Goal: Transaction & Acquisition: Download file/media

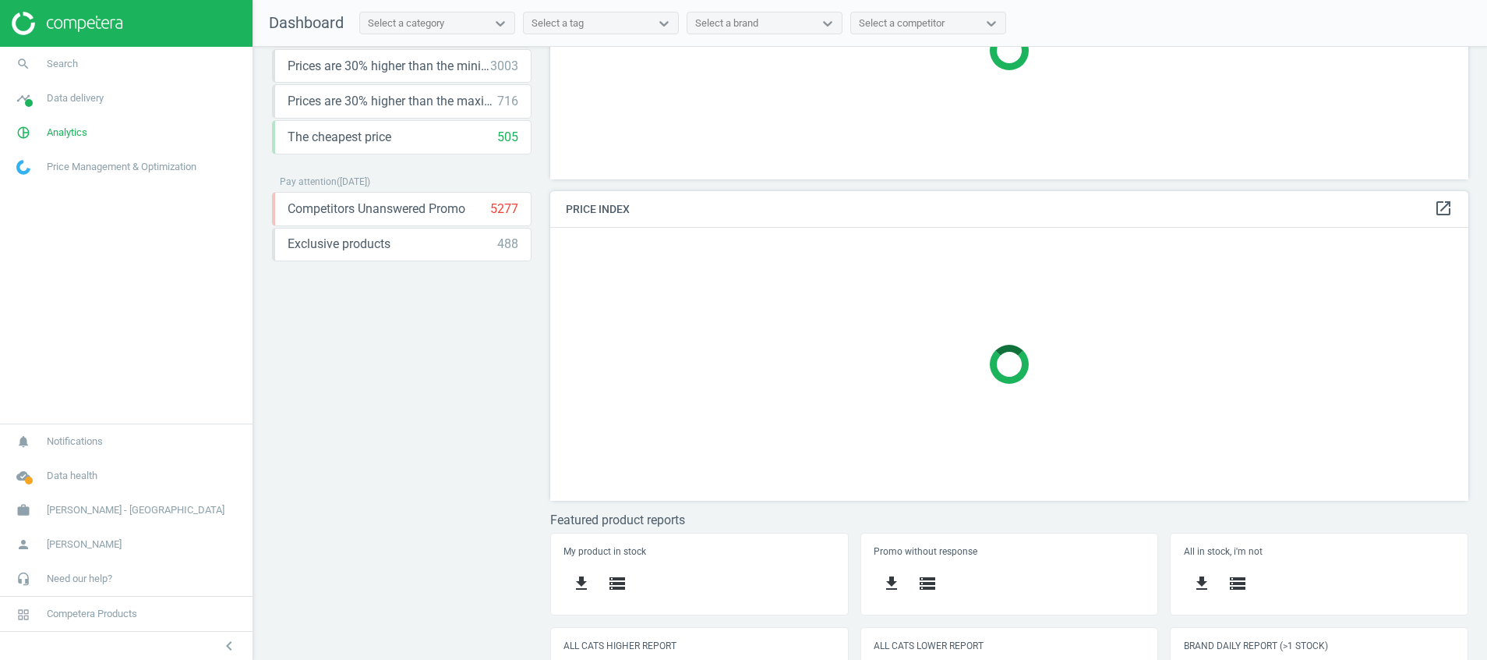
scroll to position [232, 0]
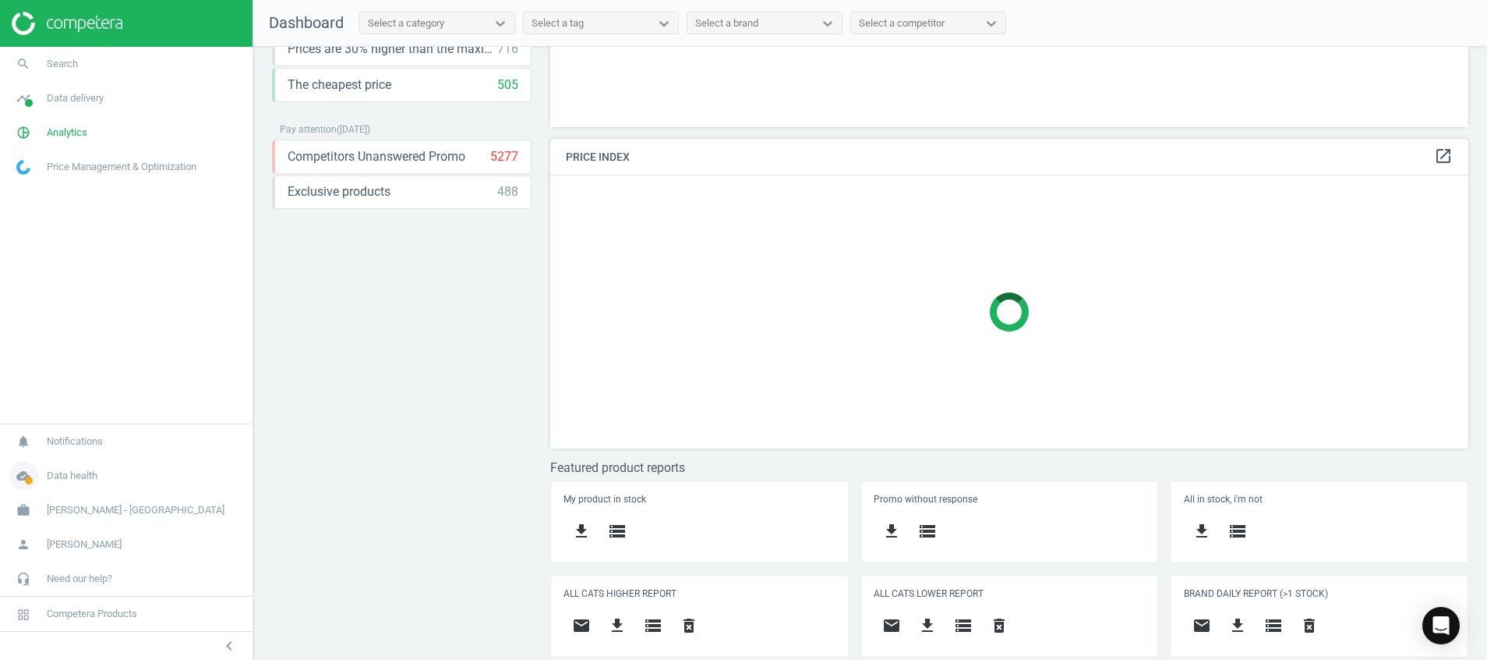
click at [16, 482] on icon "cloud_done" at bounding box center [24, 476] width 30 height 30
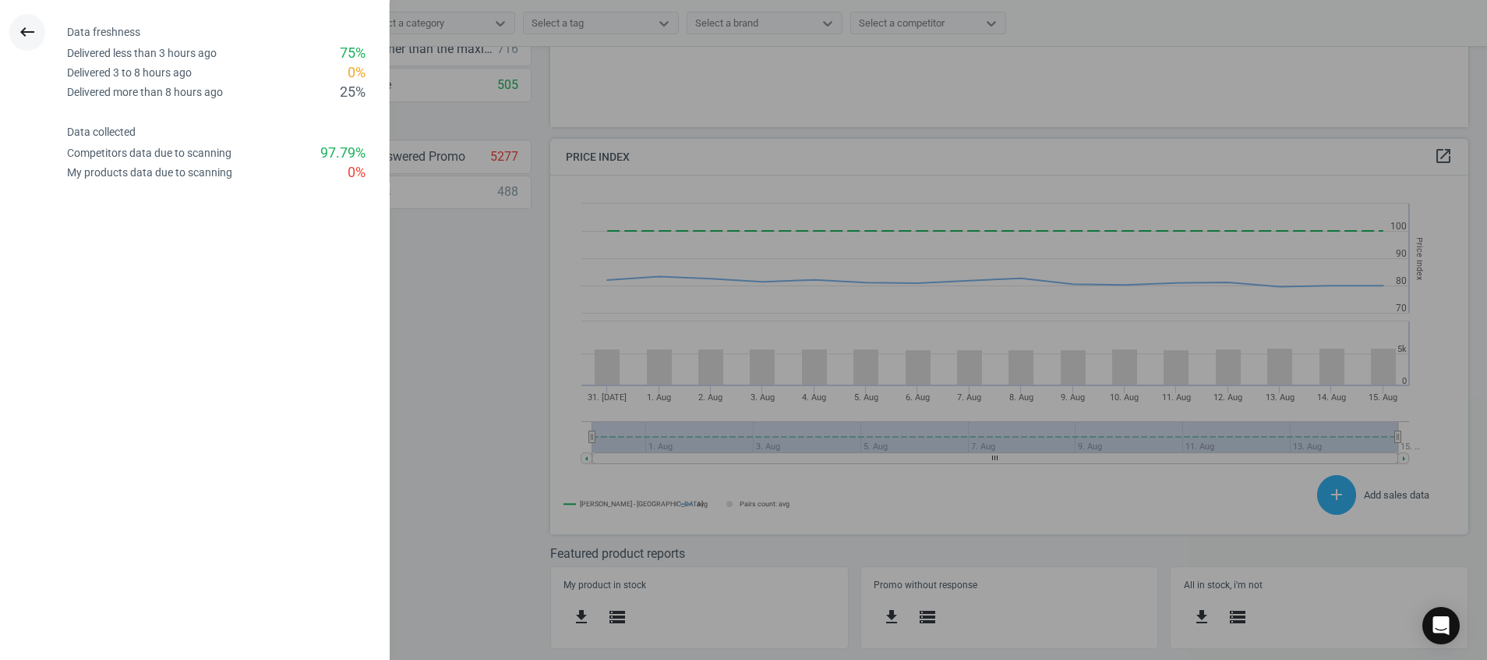
click at [19, 26] on icon "keyboard_backspace" at bounding box center [27, 32] width 19 height 19
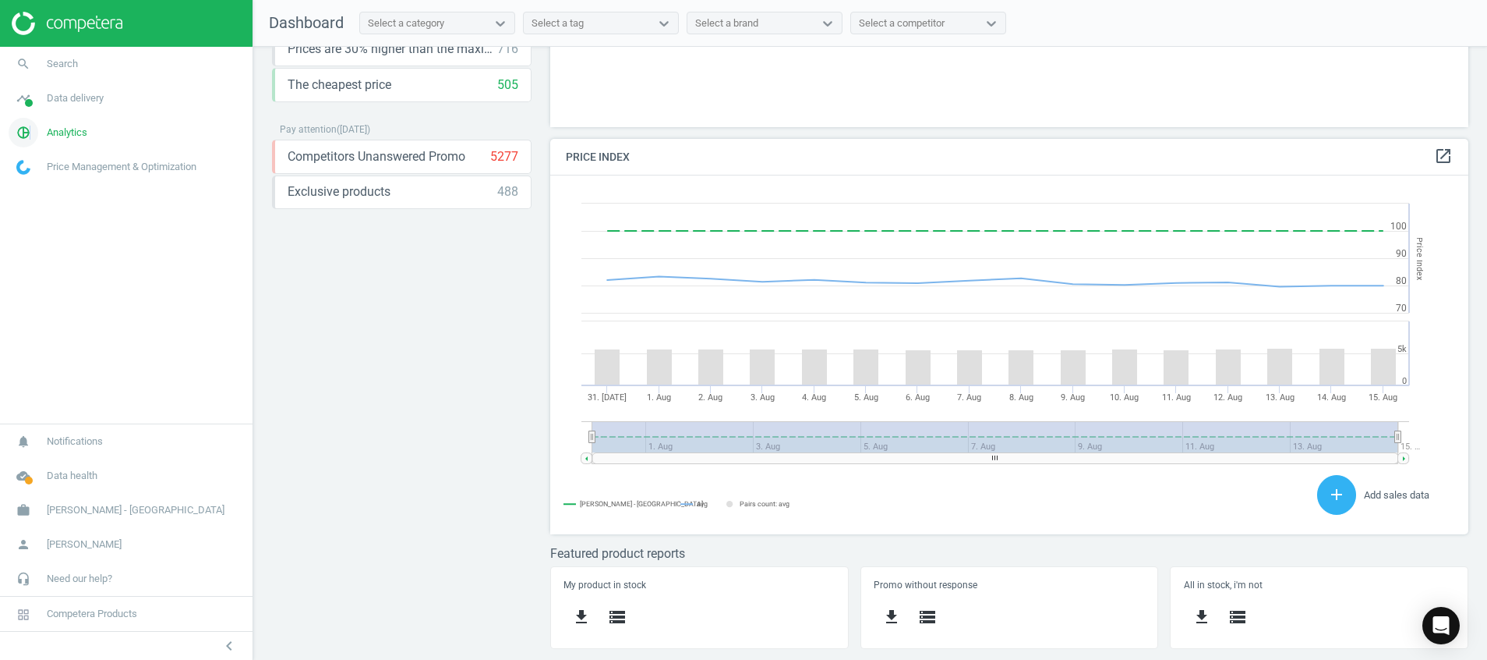
click at [30, 122] on icon "pie_chart_outlined" at bounding box center [24, 133] width 30 height 30
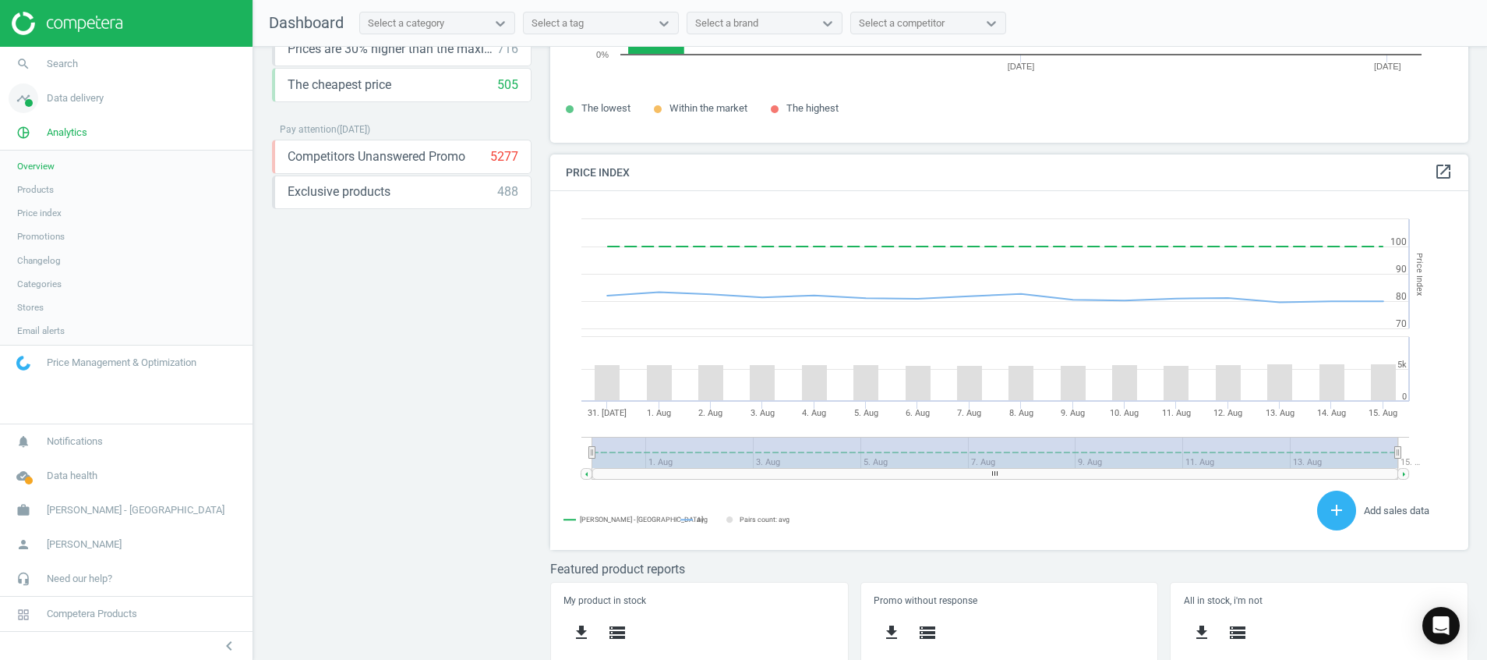
drag, startPoint x: 30, startPoint y: 122, endPoint x: 22, endPoint y: 100, distance: 23.5
click at [22, 100] on icon "timeline" at bounding box center [24, 98] width 30 height 30
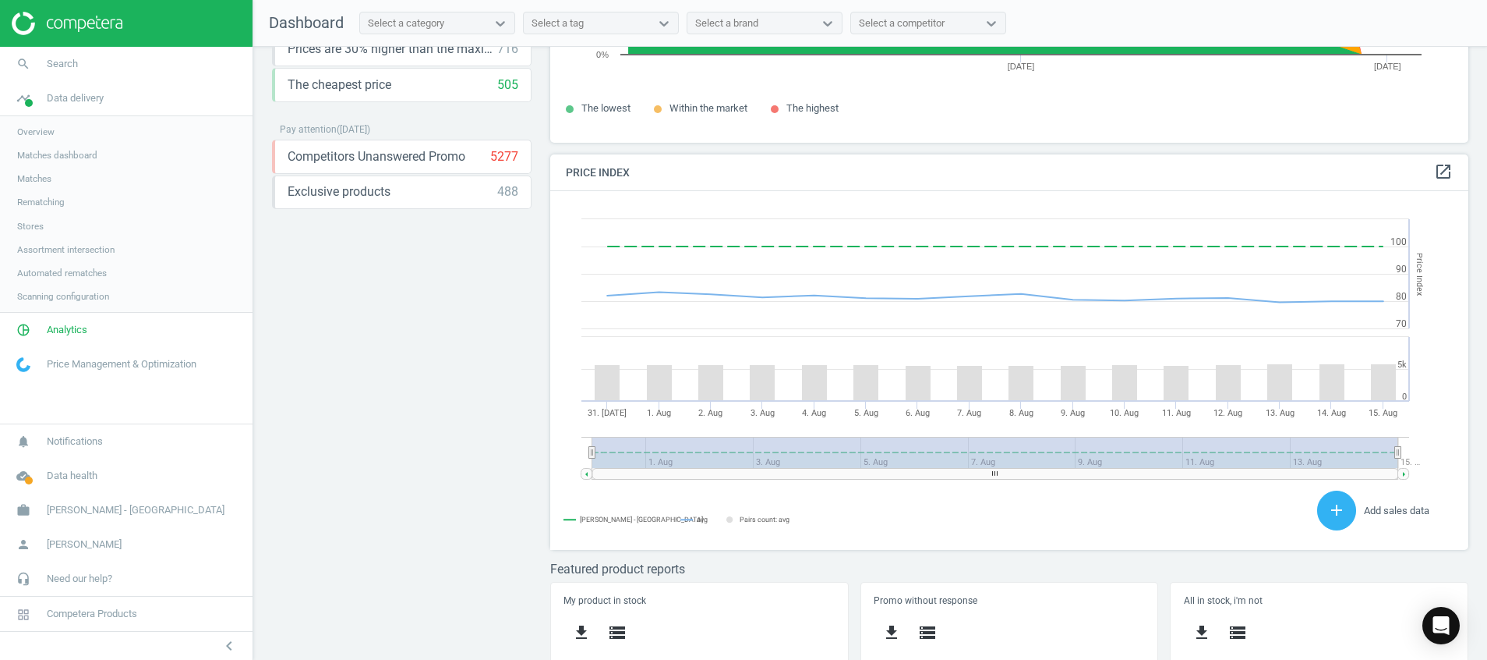
click at [34, 232] on link "Stores" at bounding box center [126, 225] width 253 height 23
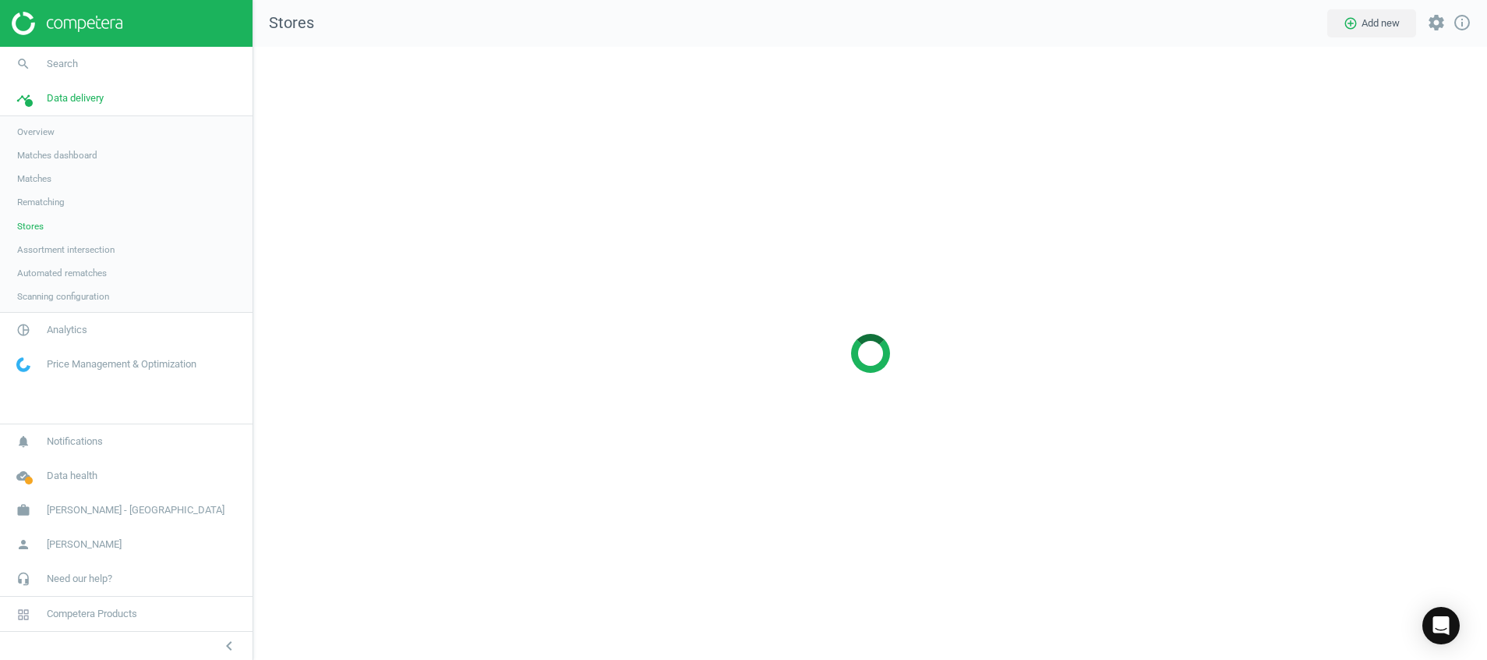
scroll to position [649, 1271]
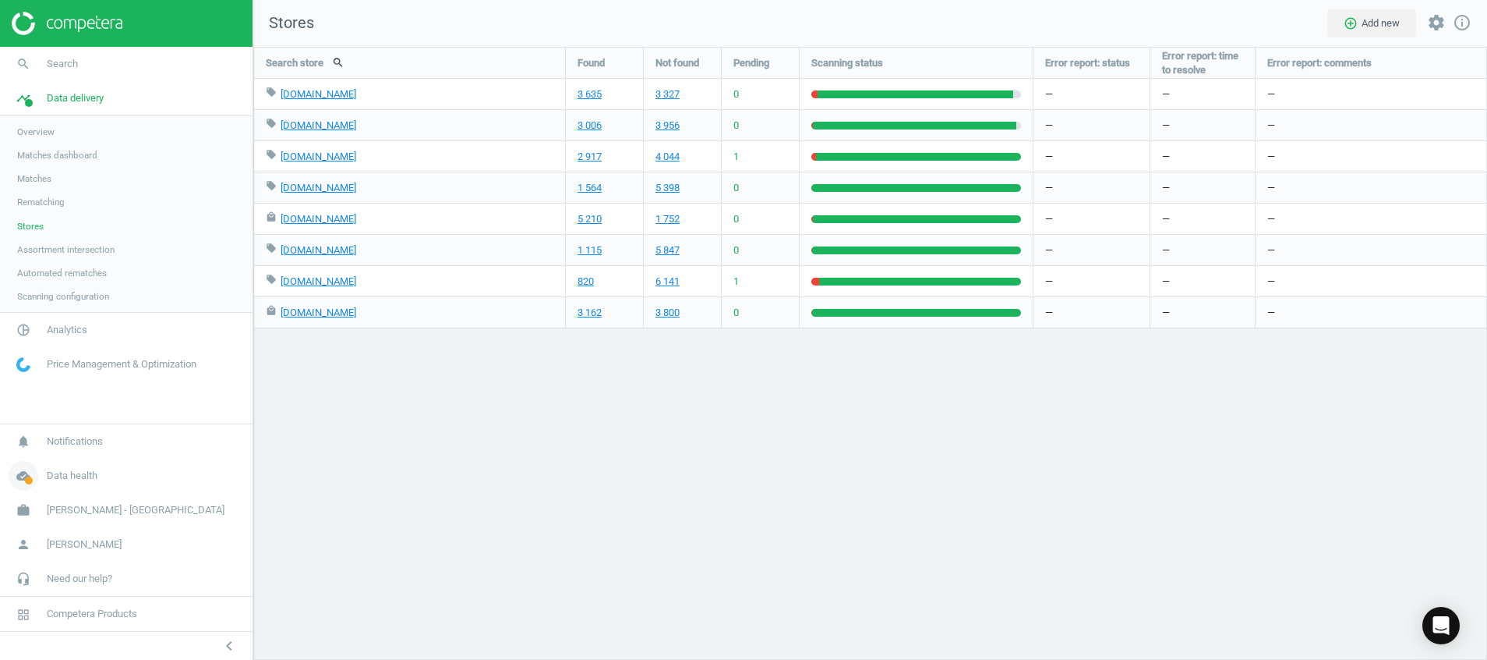
click at [19, 487] on icon "cloud_done" at bounding box center [24, 476] width 30 height 30
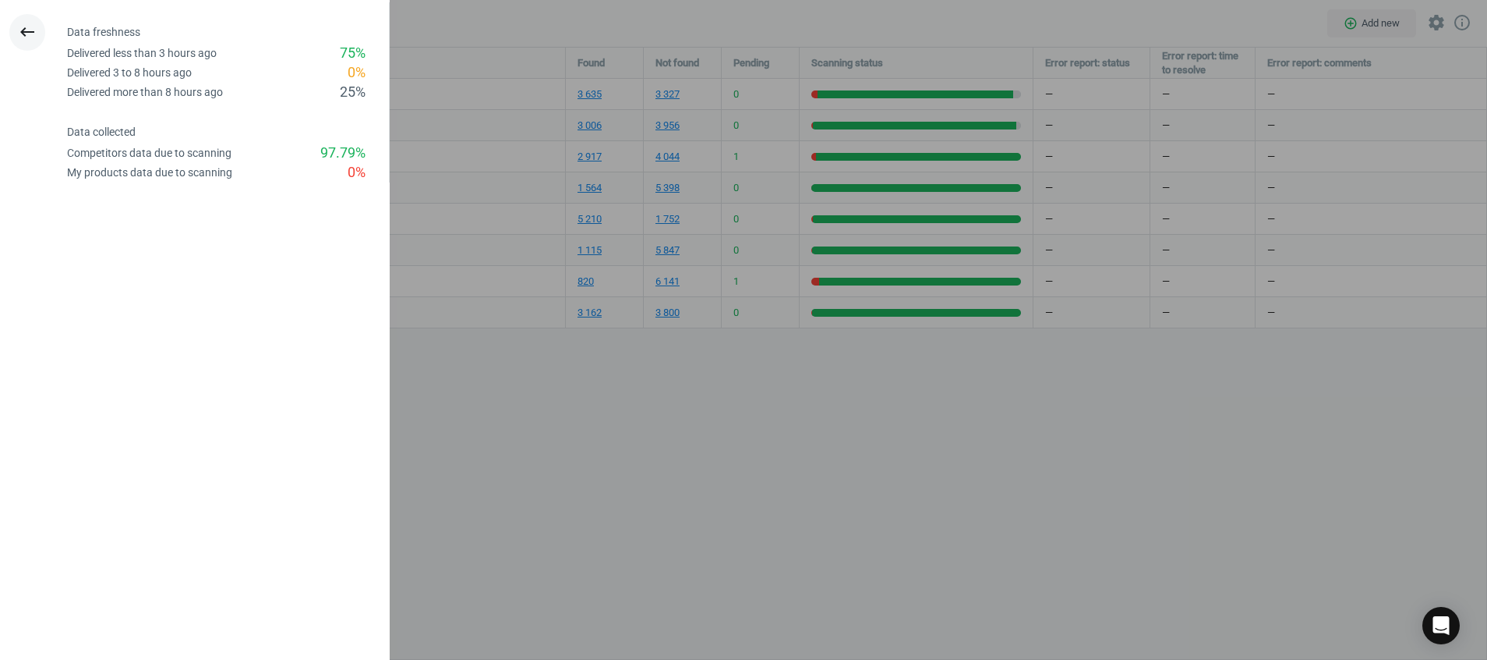
click at [25, 29] on icon "keyboard_backspace" at bounding box center [27, 32] width 19 height 19
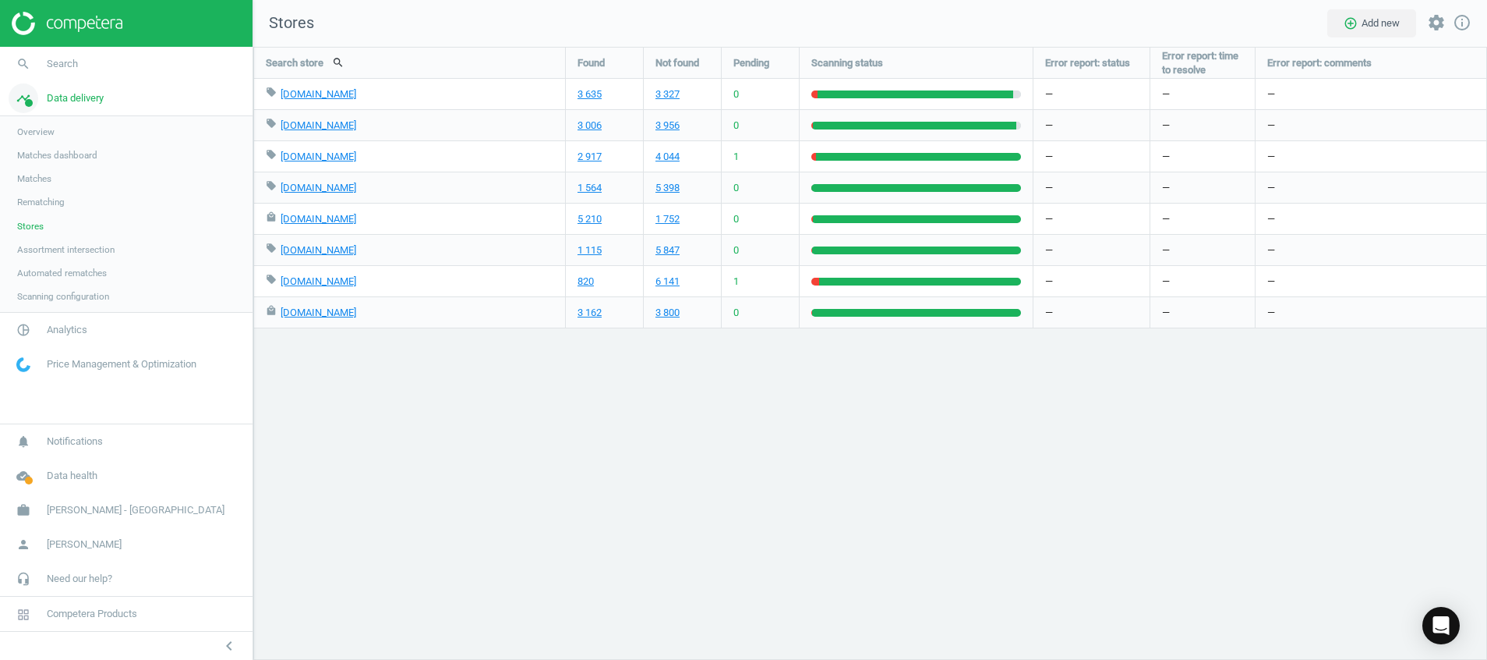
click at [30, 96] on icon "timeline" at bounding box center [24, 98] width 30 height 30
click at [20, 144] on icon "pie_chart_outlined" at bounding box center [24, 133] width 30 height 30
click at [39, 187] on span "Products" at bounding box center [35, 189] width 37 height 12
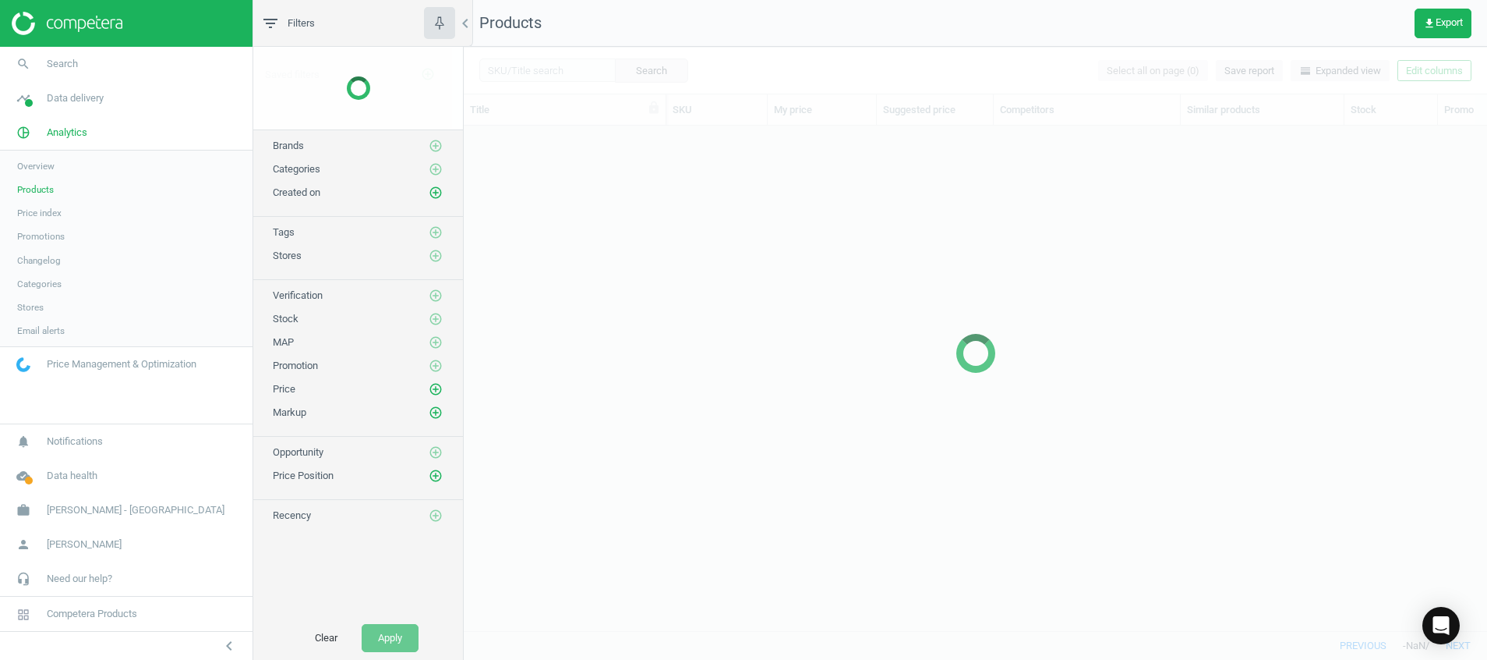
scroll to position [469, 1006]
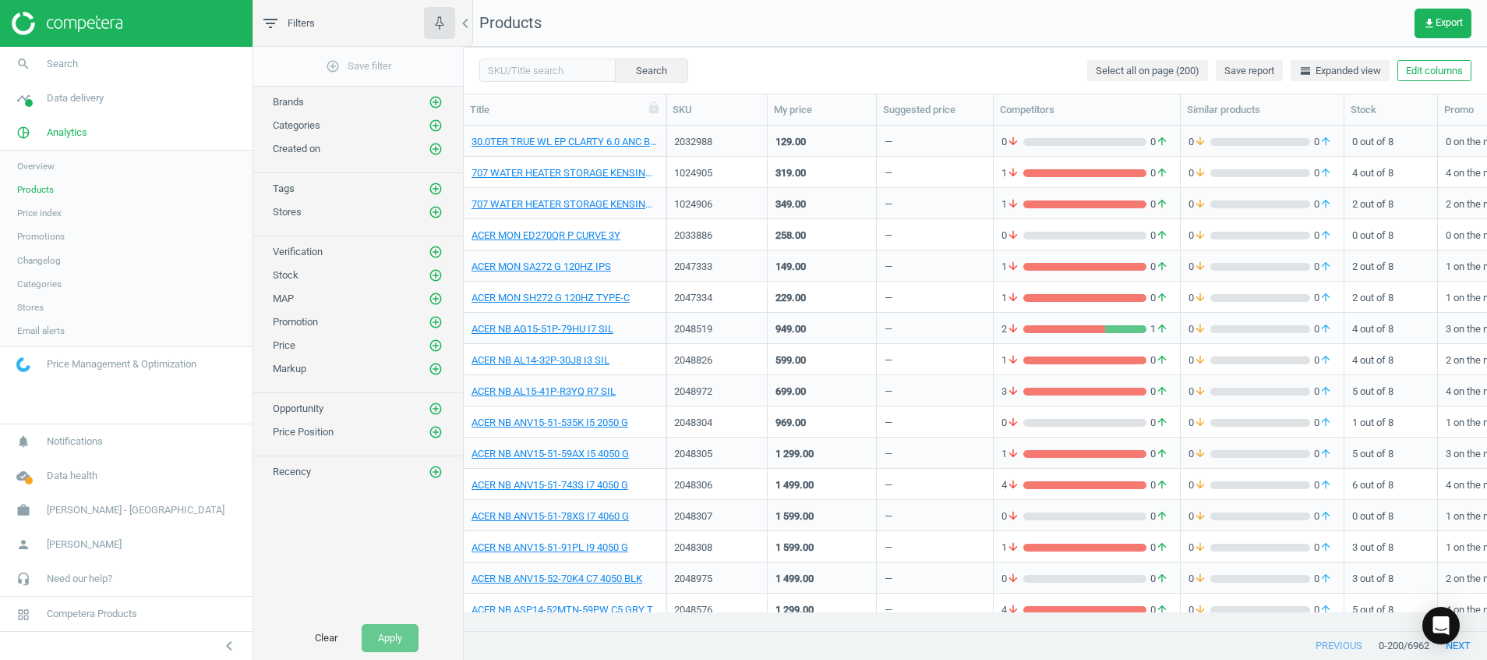
click at [69, 30] on img at bounding box center [67, 23] width 111 height 23
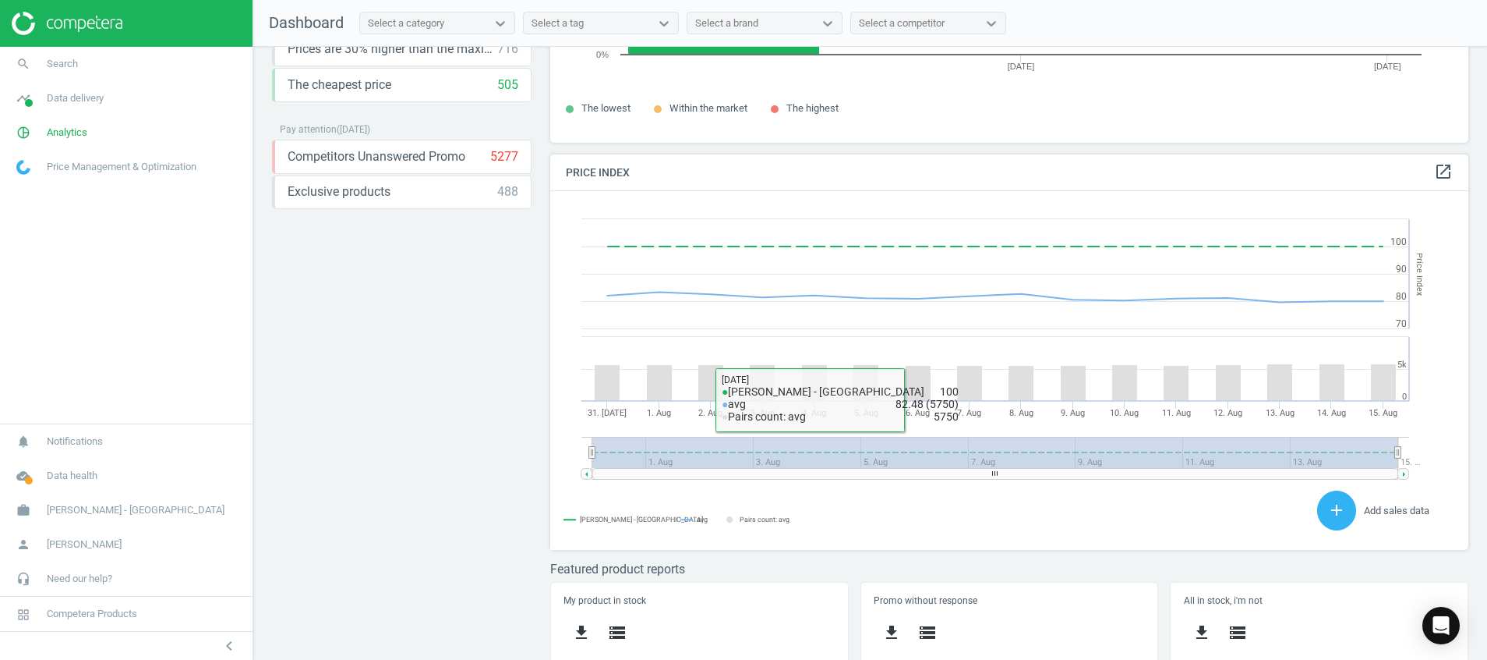
scroll to position [334, 0]
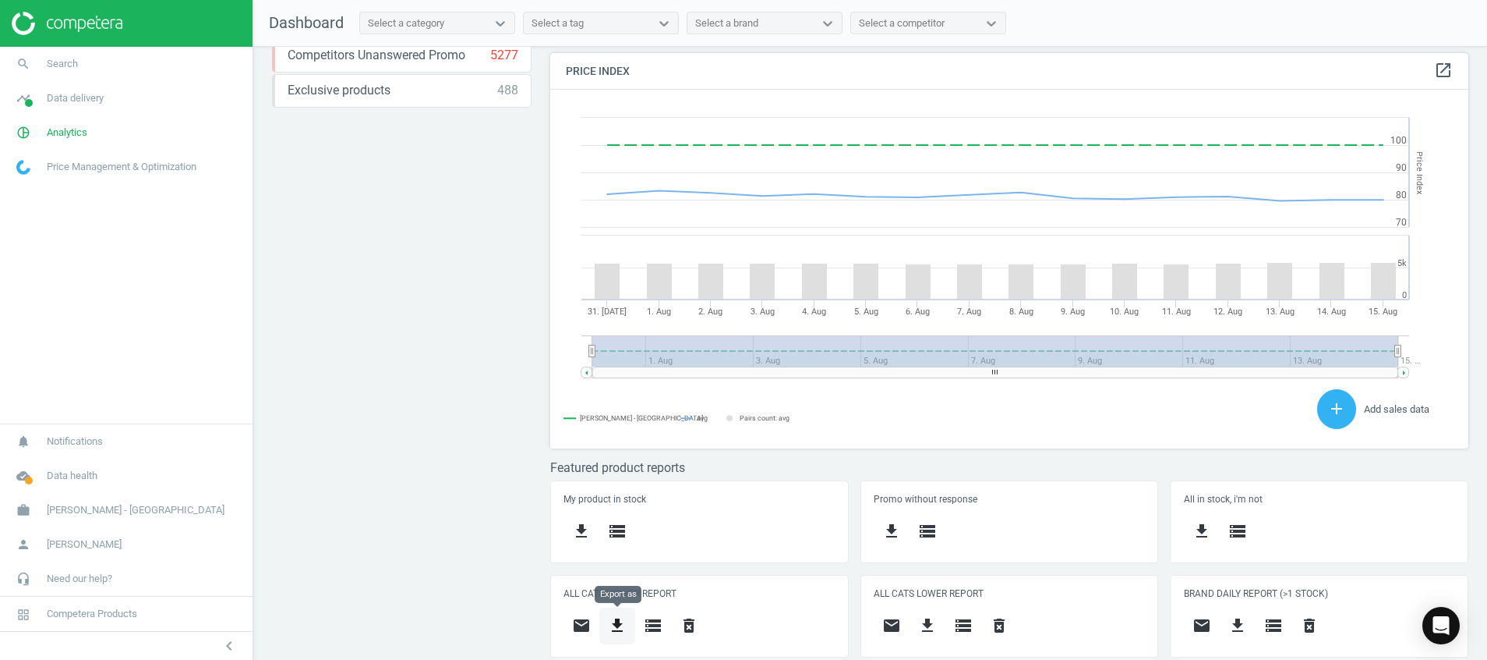
click at [620, 627] on icon "get_app" at bounding box center [617, 625] width 19 height 19
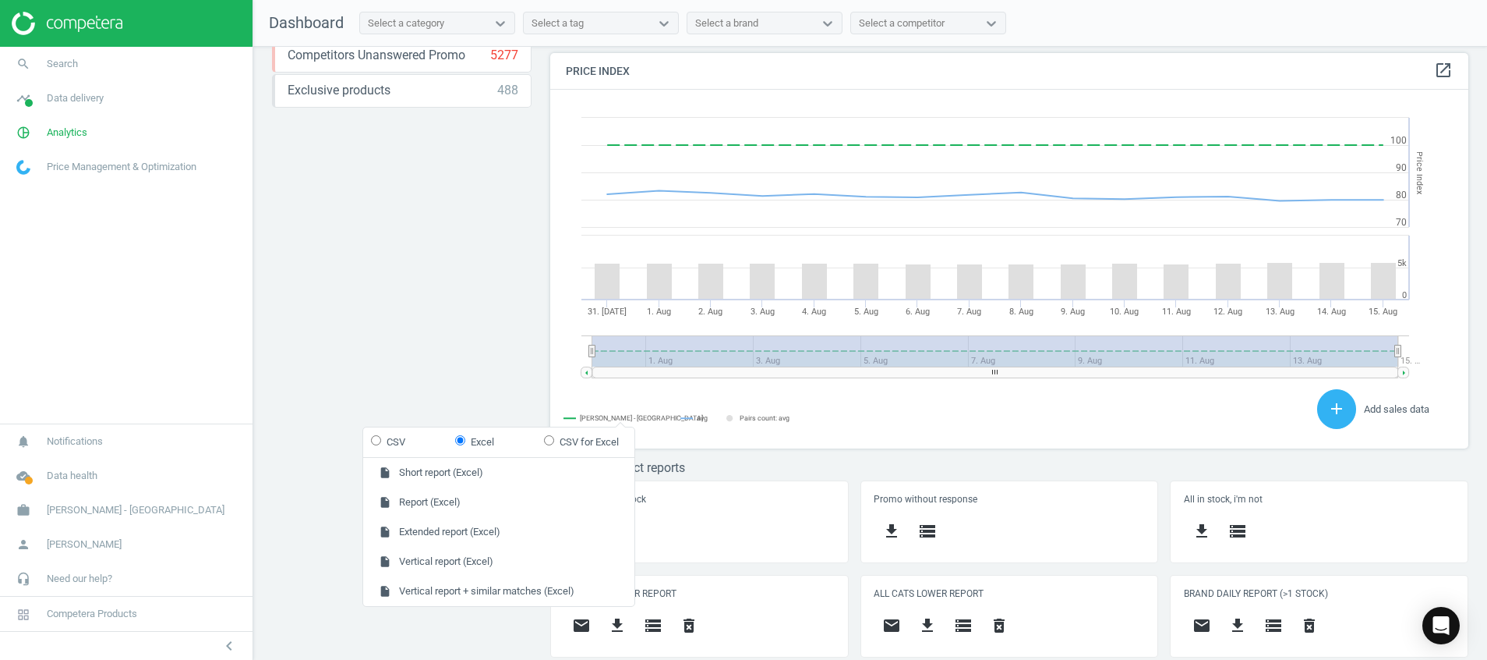
click at [436, 362] on div "Price protection ( 15.08.25 ) Prices are 100% below min competitor 16 keyboard_…" at bounding box center [870, 357] width 1234 height 621
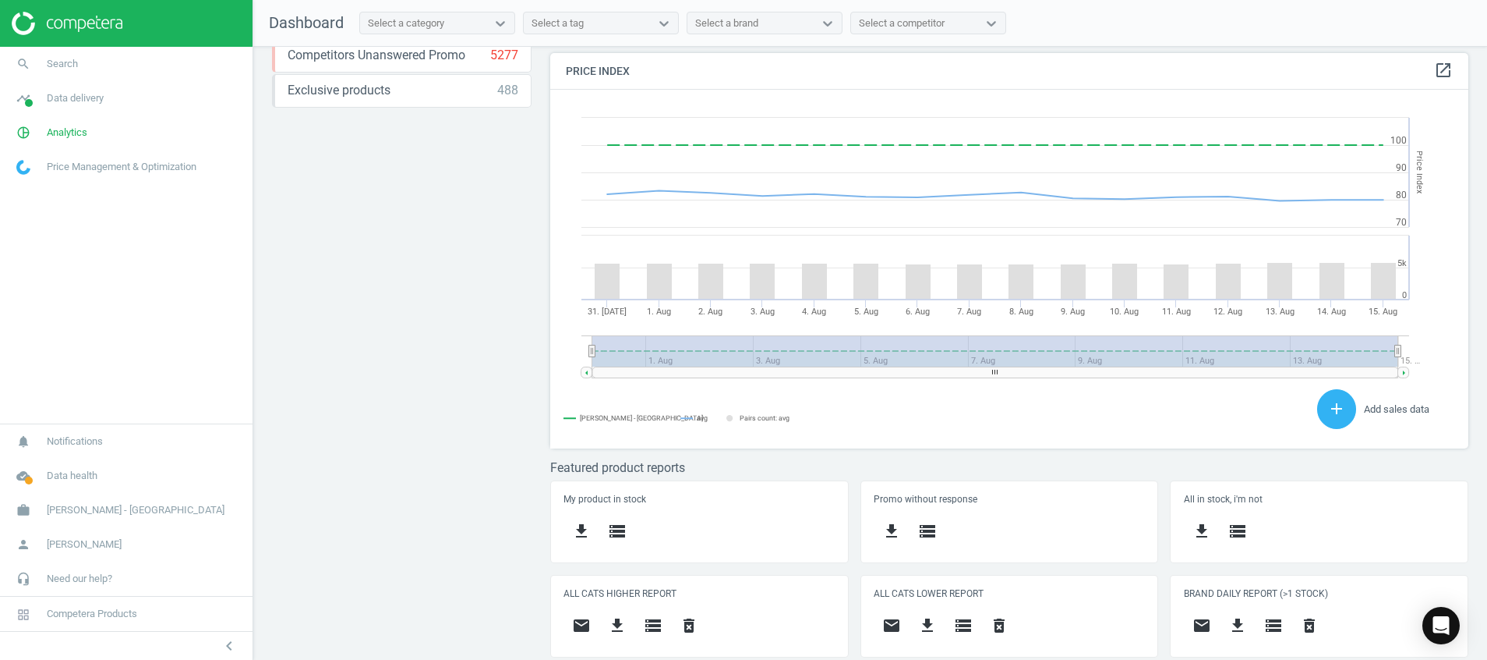
scroll to position [395, 937]
click at [23, 474] on icon "cloud_done" at bounding box center [24, 476] width 30 height 30
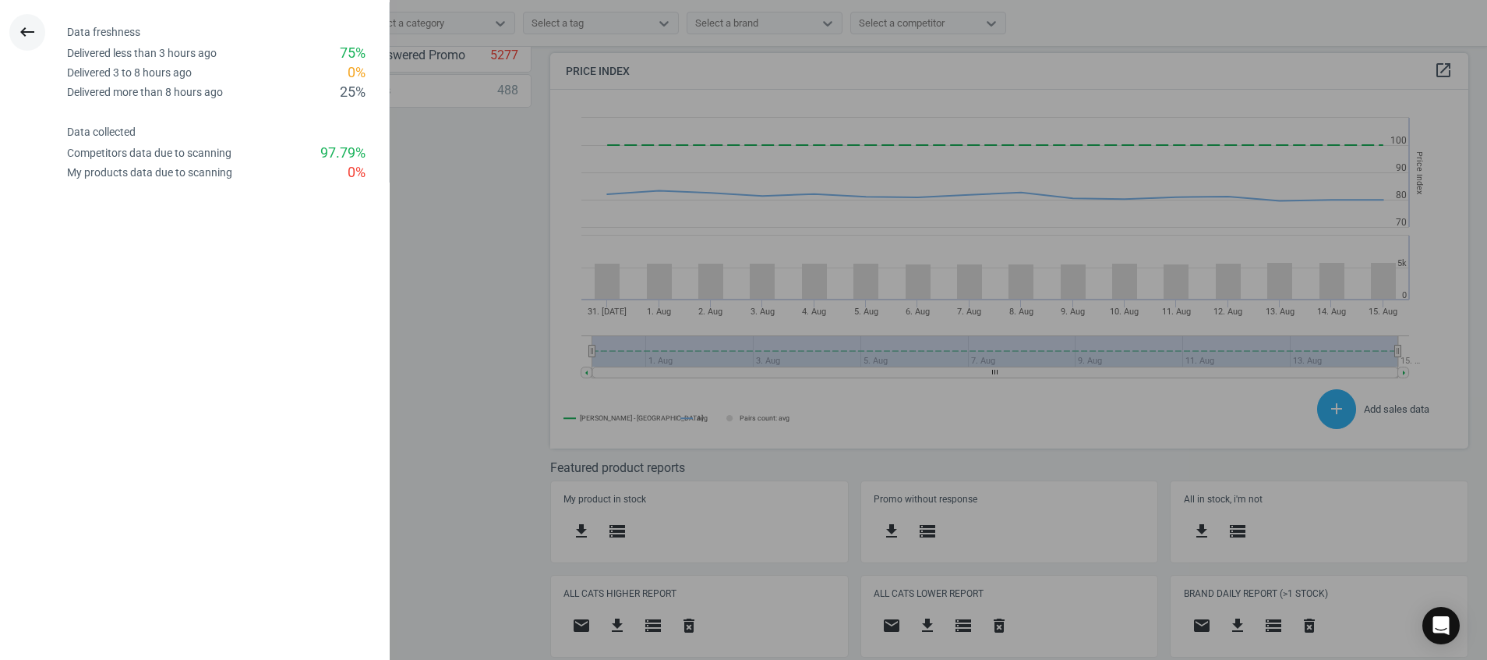
click at [28, 23] on icon "keyboard_backspace" at bounding box center [27, 32] width 19 height 19
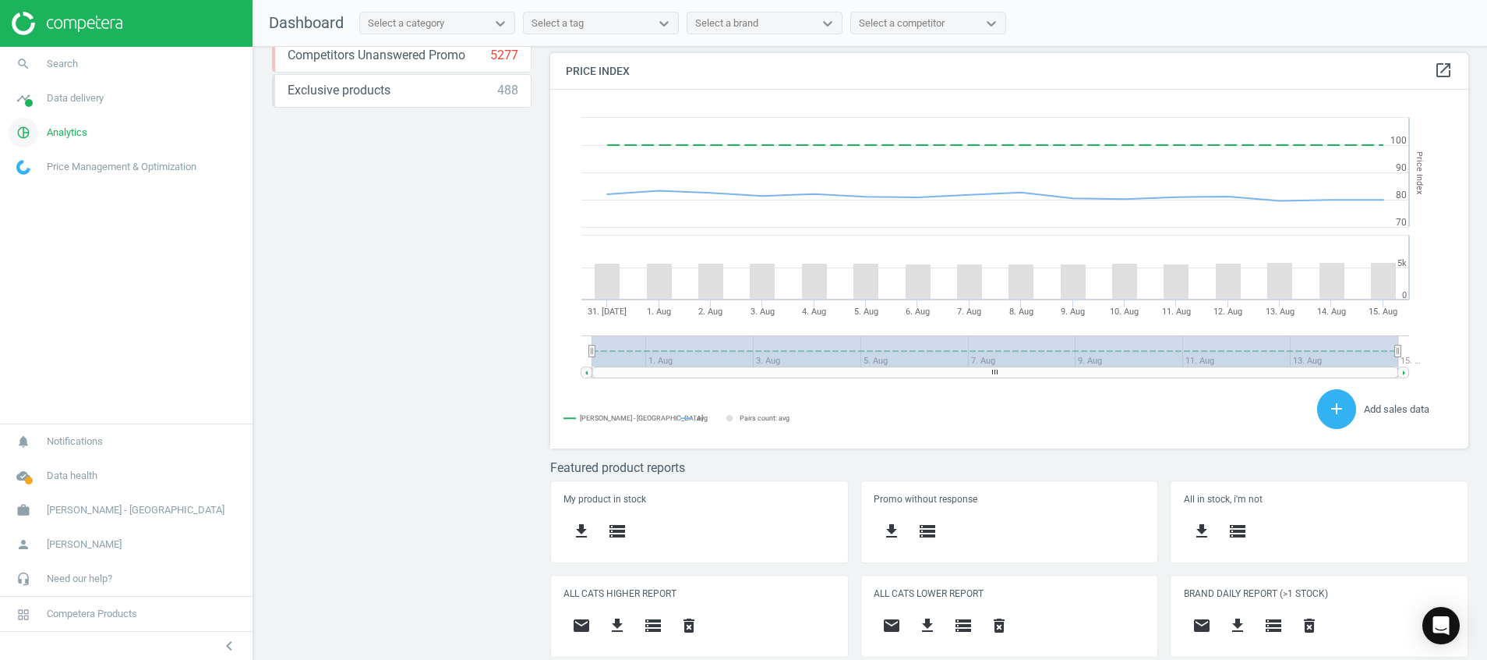
click at [25, 135] on icon "pie_chart_outlined" at bounding box center [24, 133] width 30 height 30
click at [39, 189] on span "Products" at bounding box center [35, 189] width 37 height 12
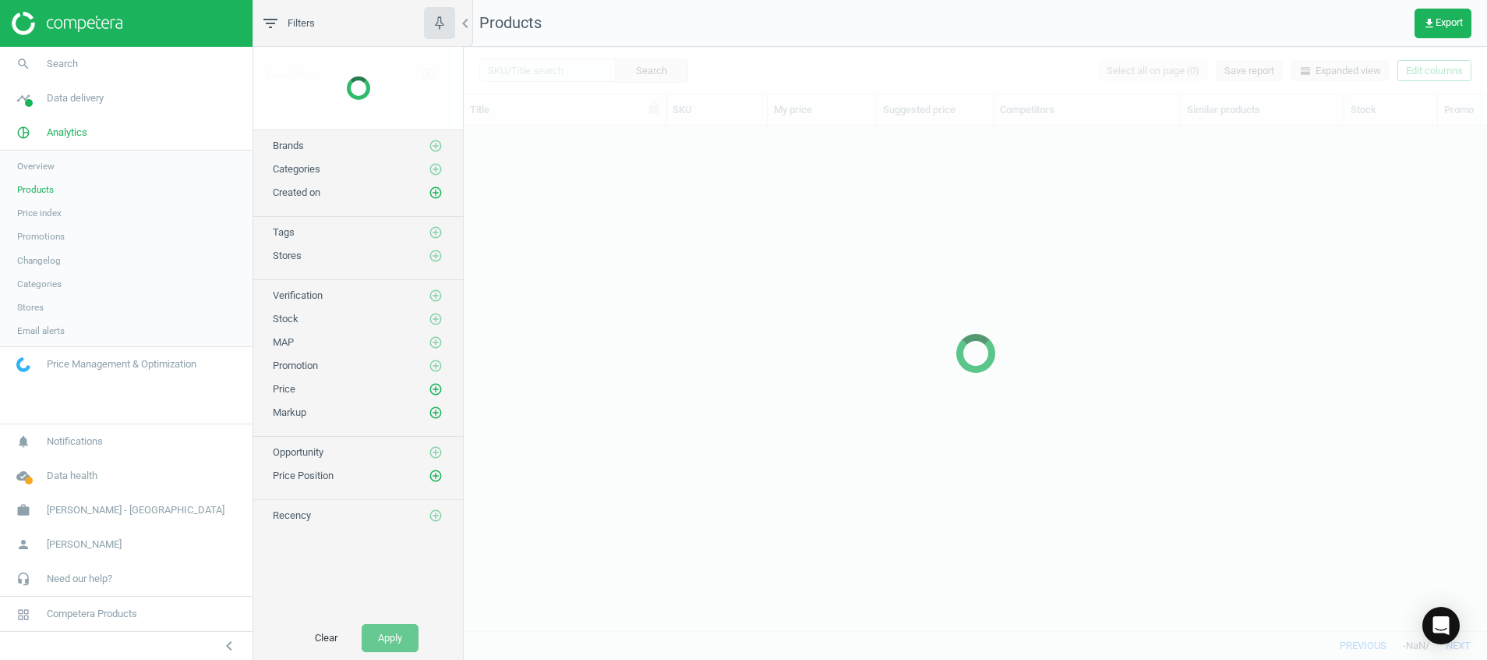
scroll to position [469, 1006]
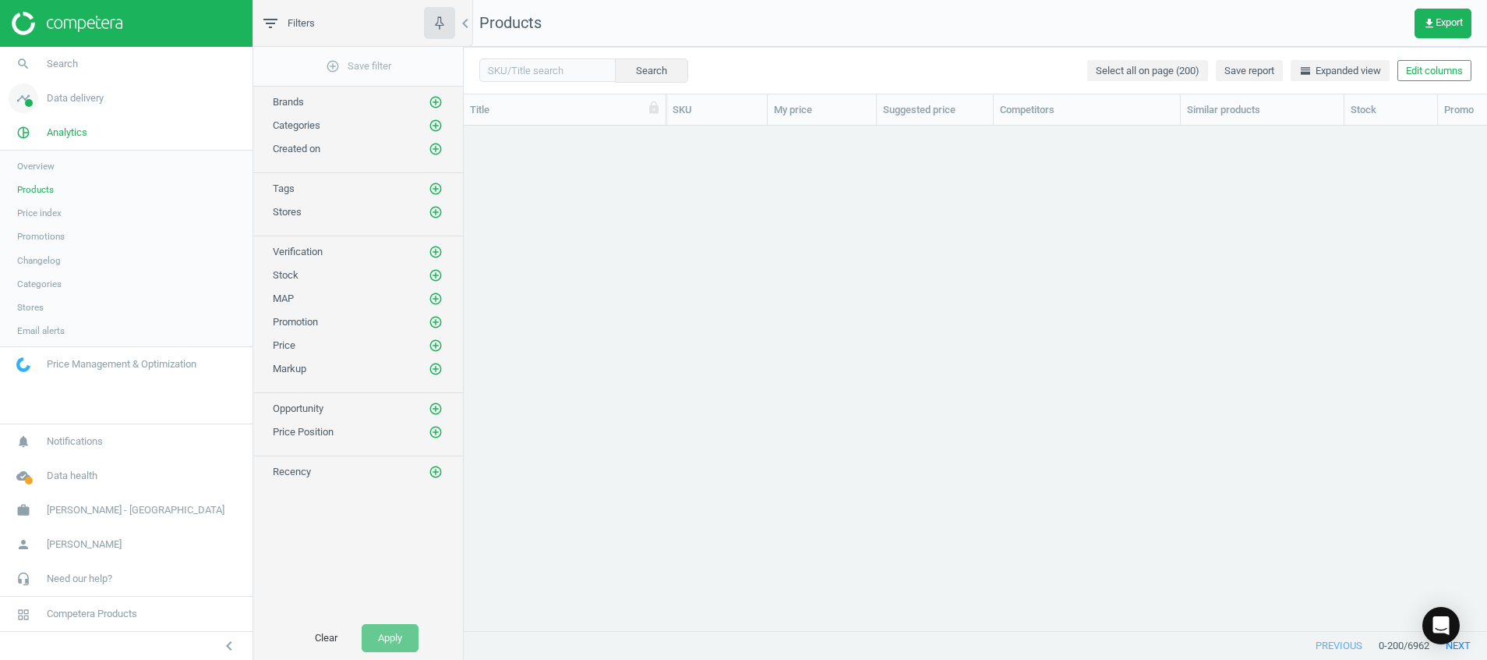
click at [23, 96] on icon "timeline" at bounding box center [24, 98] width 30 height 30
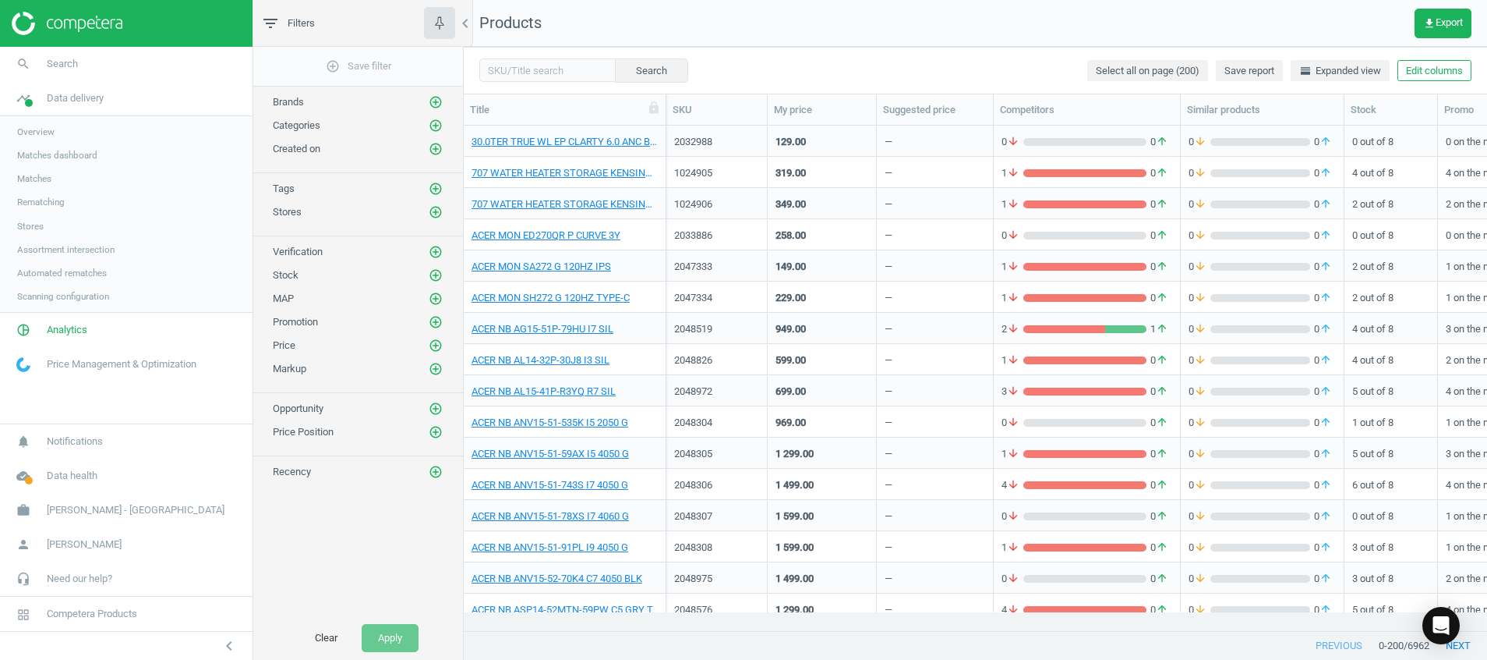
click at [29, 227] on span "Stores" at bounding box center [30, 226] width 27 height 12
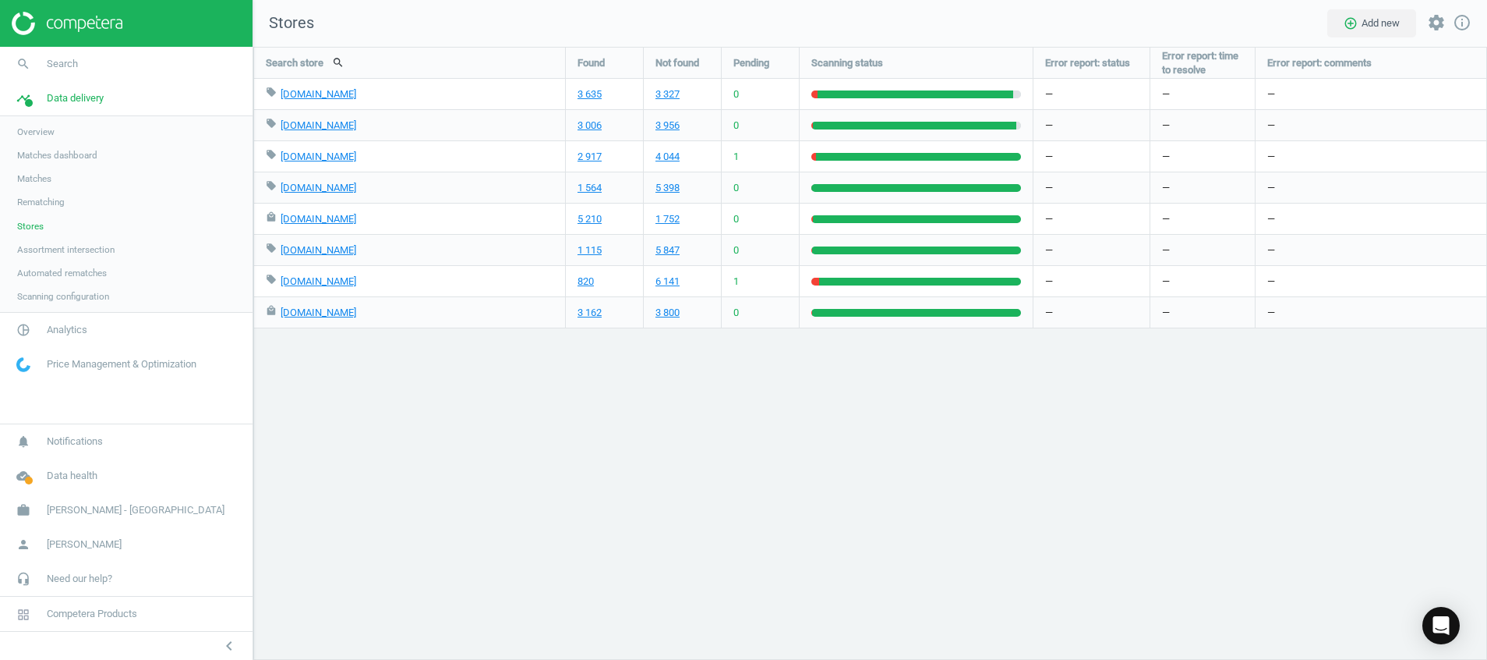
scroll to position [649, 1271]
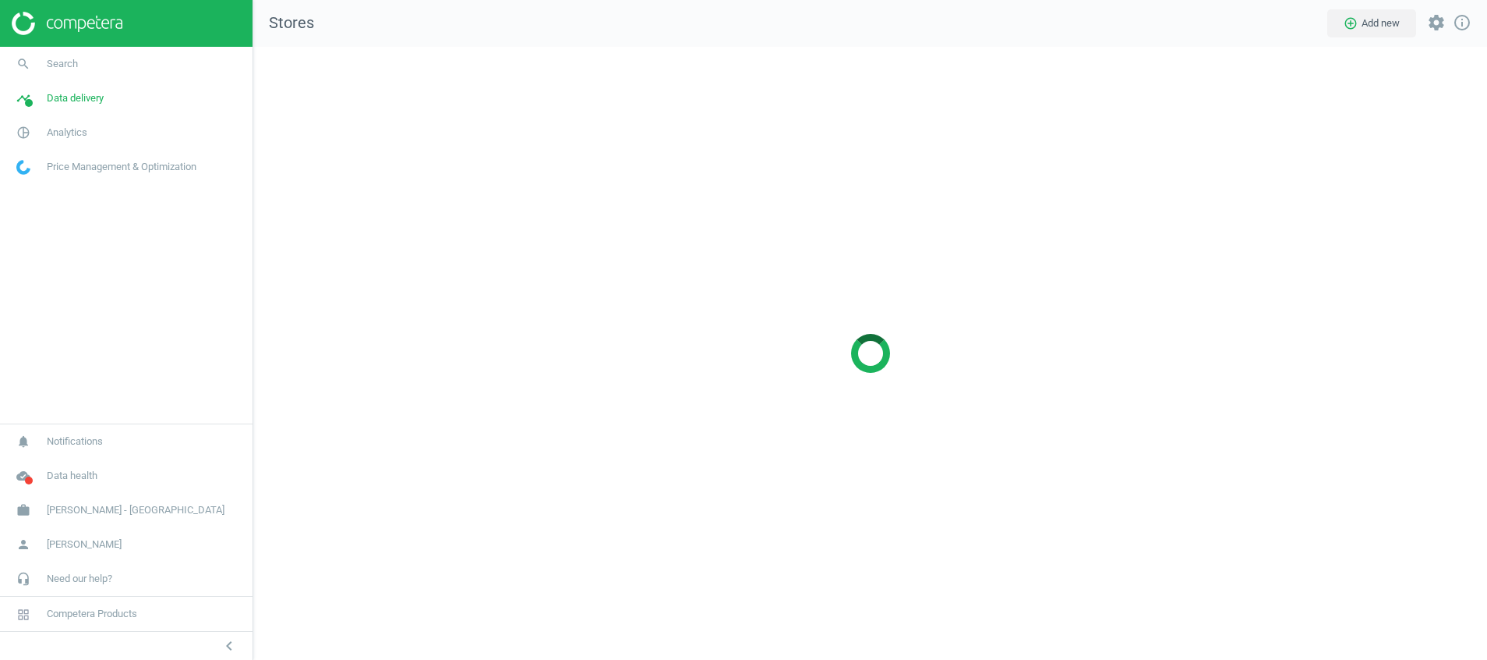
scroll to position [649, 1271]
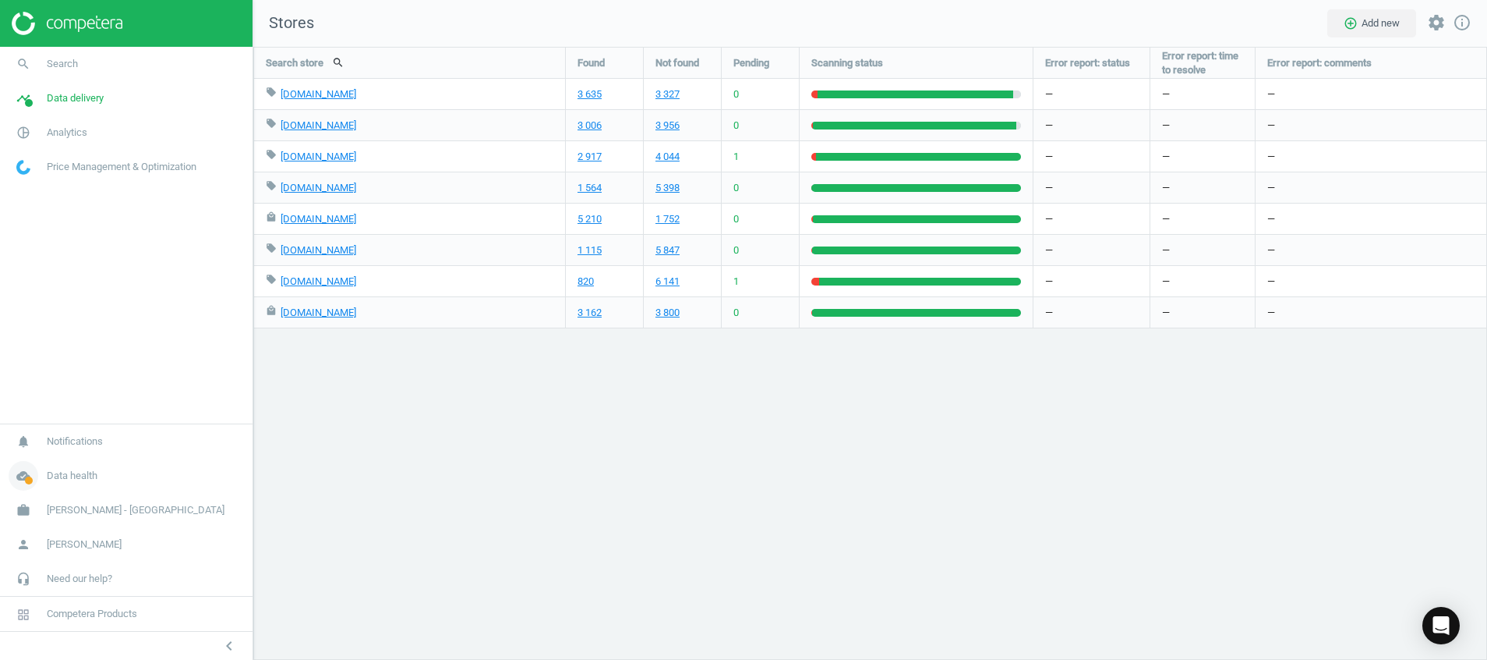
click at [27, 478] on span at bounding box center [29, 480] width 8 height 8
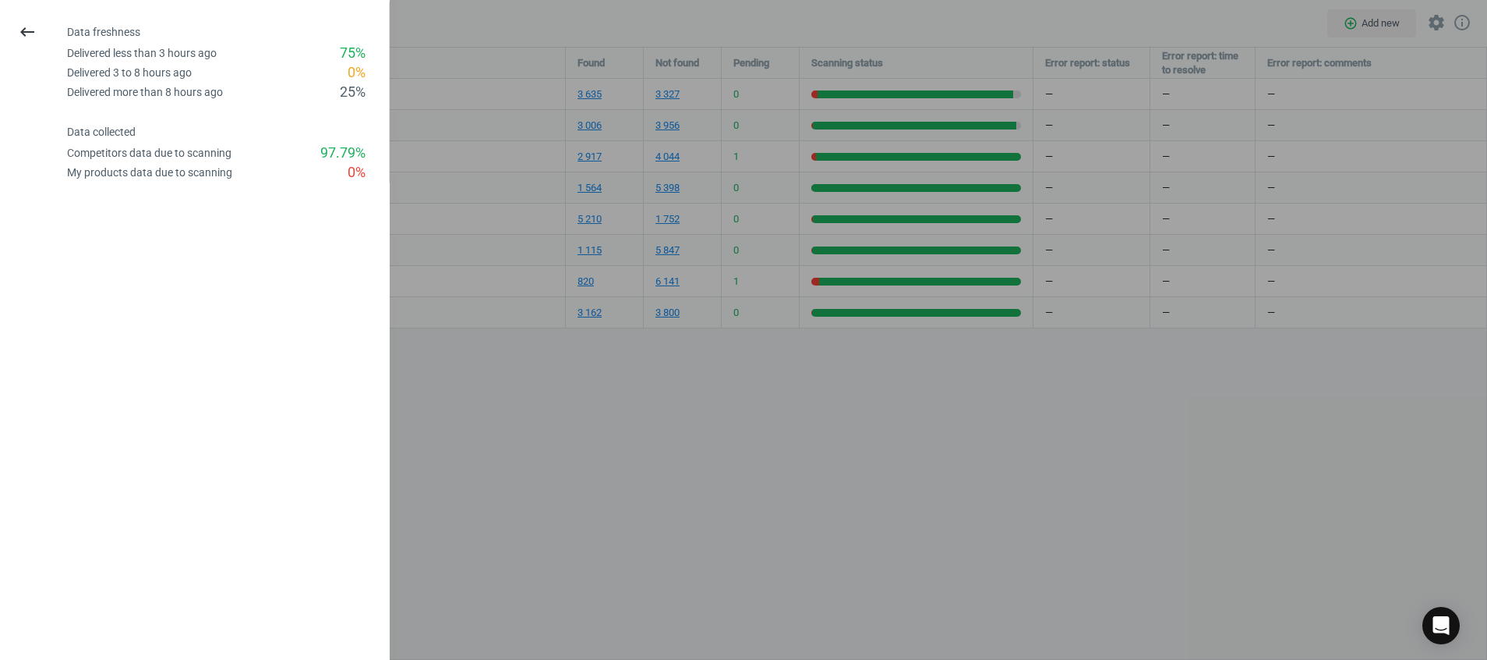
click at [134, 48] on div "Delivered less than 3 hours ago" at bounding box center [142, 53] width 150 height 15
click at [34, 19] on button "keyboard_backspace" at bounding box center [27, 32] width 36 height 37
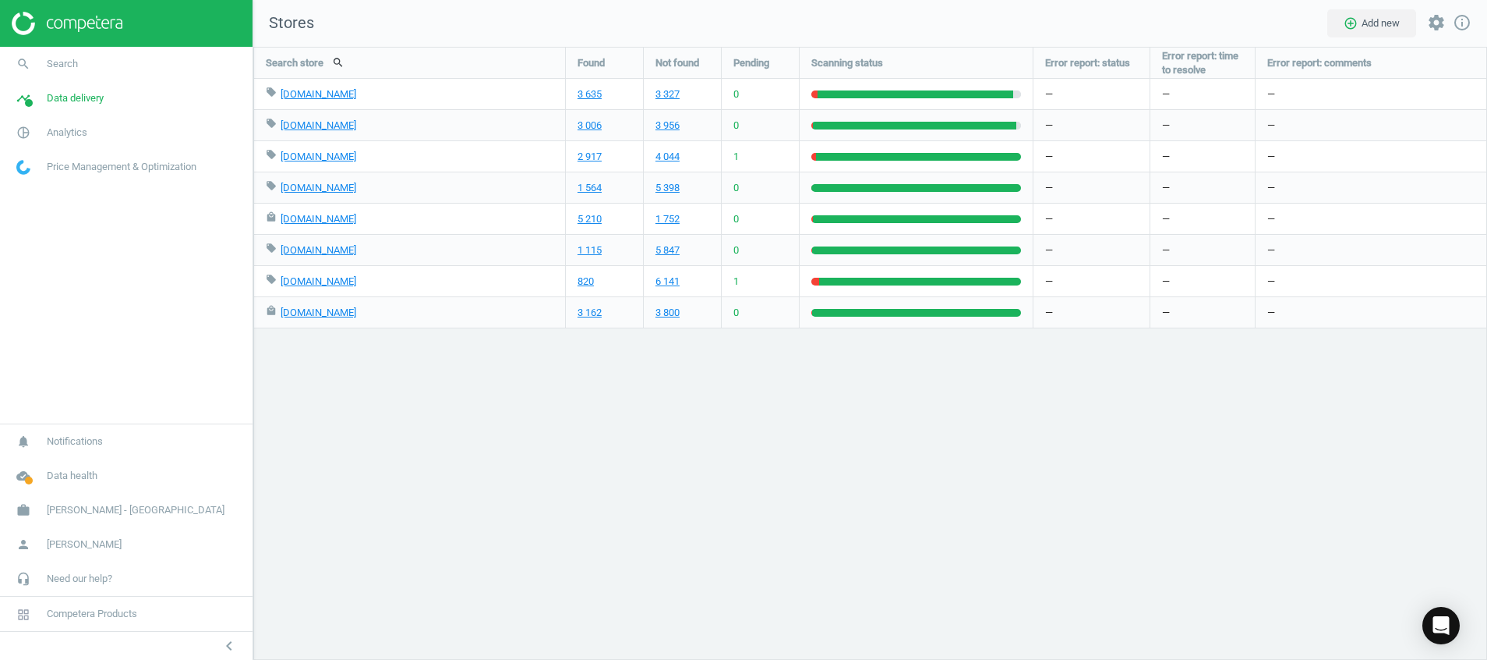
click at [95, 20] on img at bounding box center [67, 23] width 111 height 23
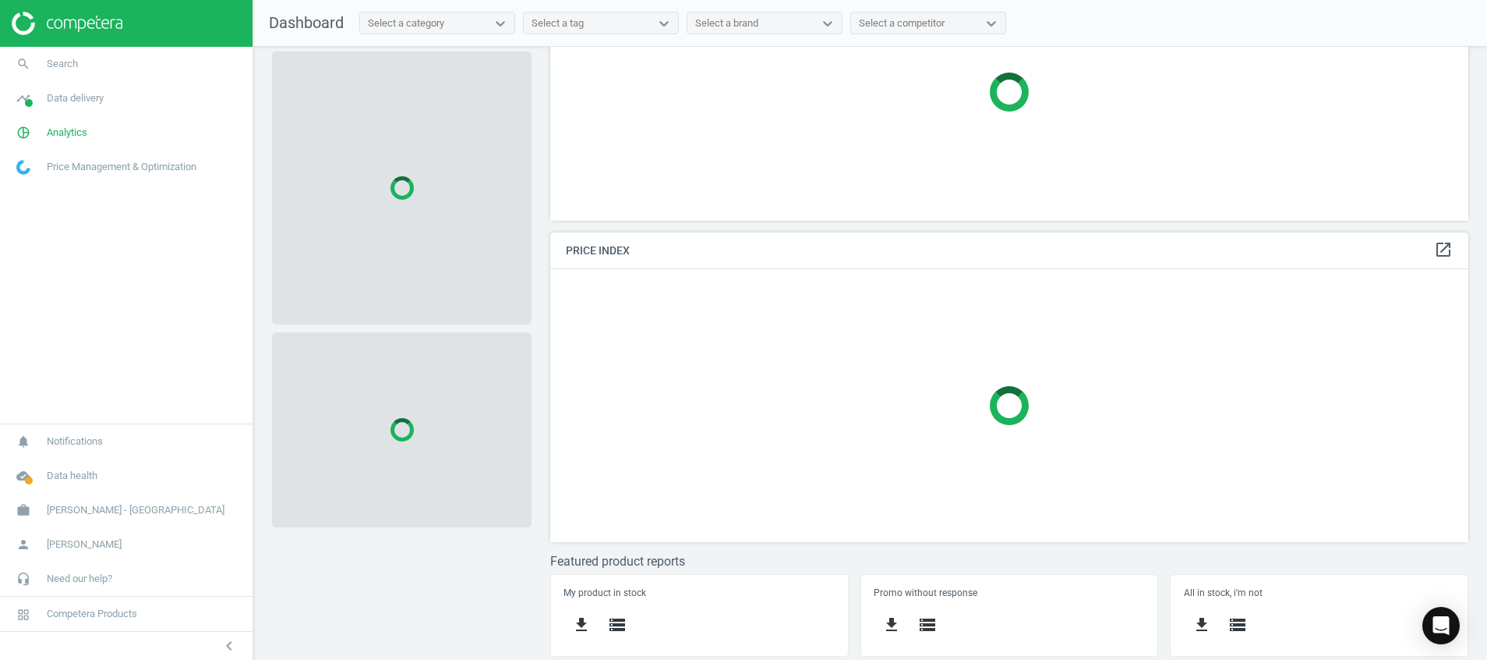
scroll to position [232, 0]
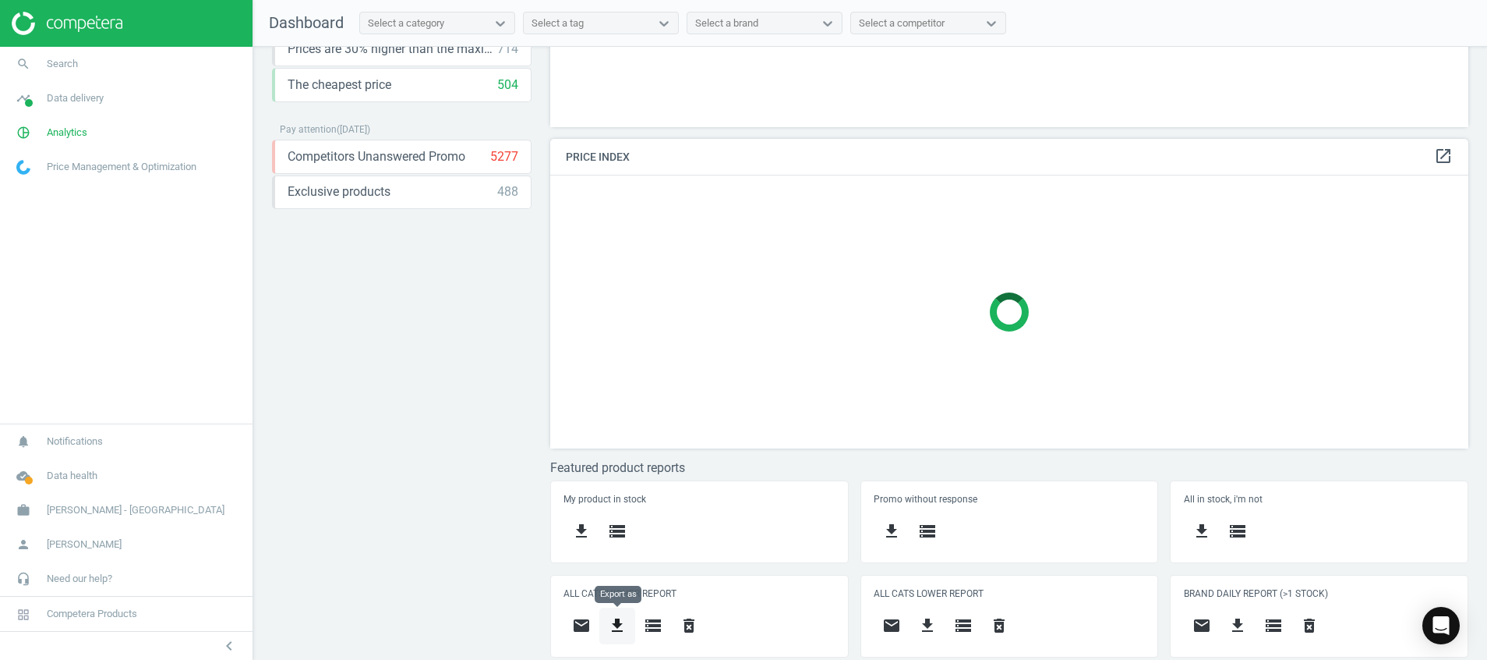
click at [617, 625] on icon "get_app" at bounding box center [617, 625] width 19 height 19
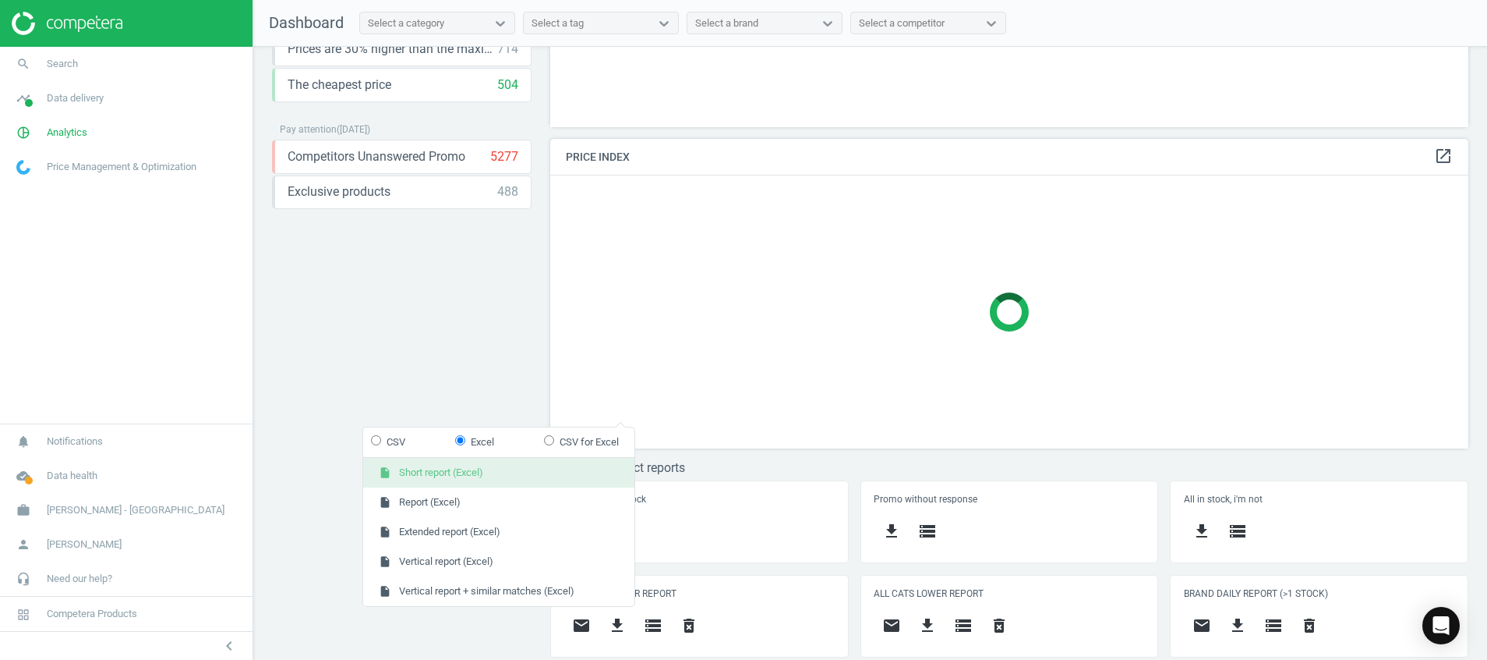
click at [498, 462] on button "insert_drive_file Short report (Excel)" at bounding box center [498, 473] width 271 height 30
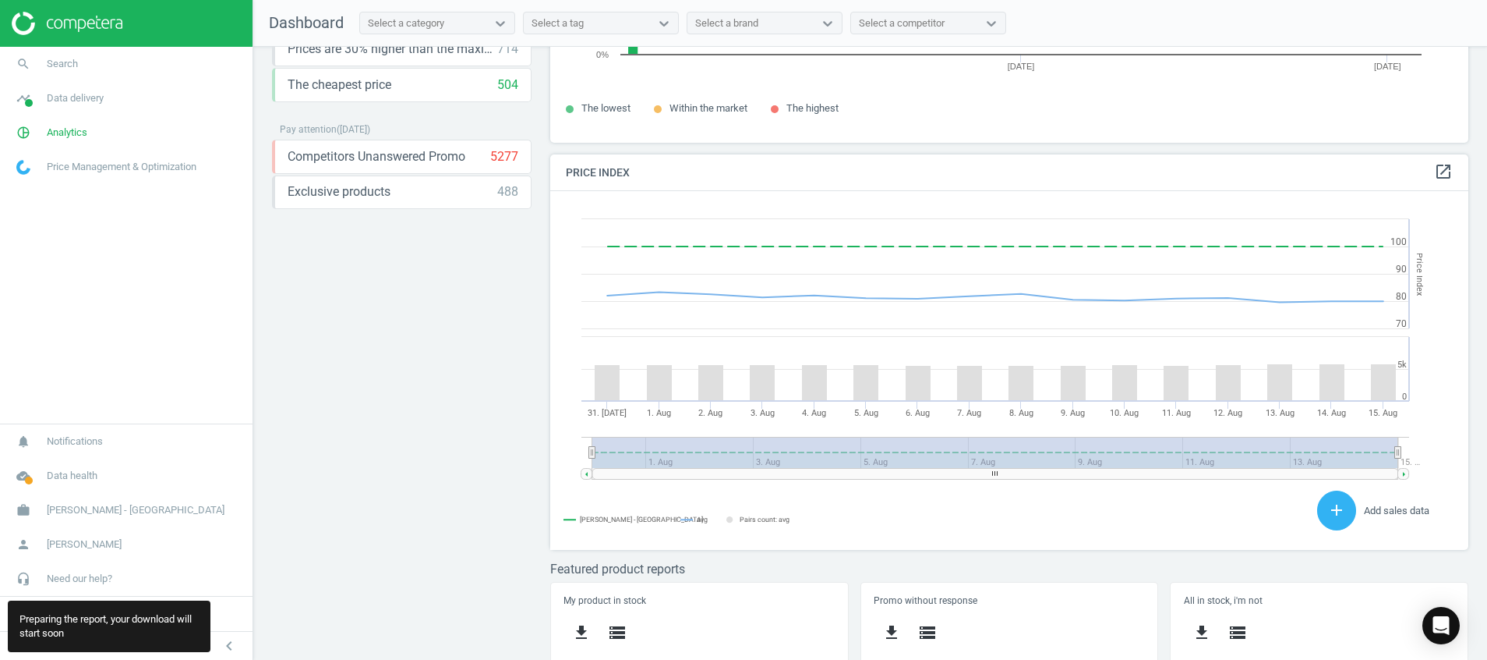
scroll to position [345, 937]
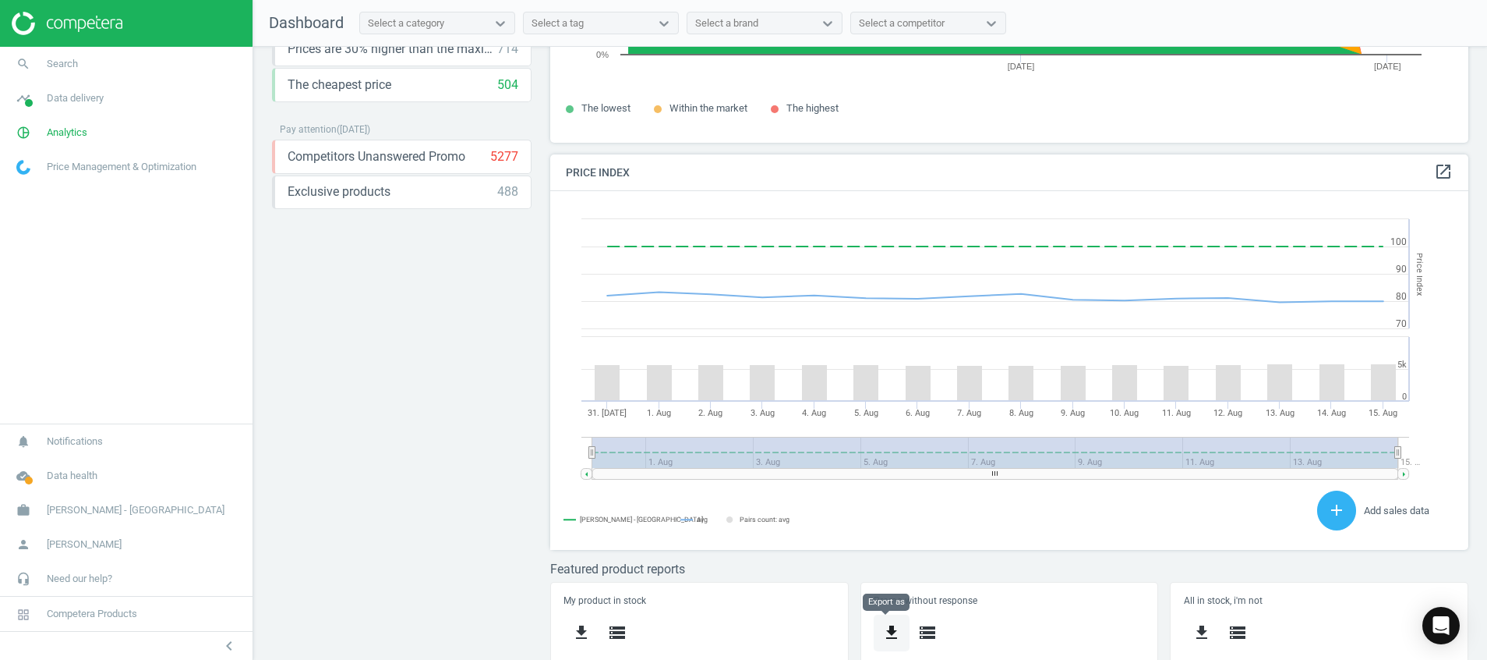
click at [885, 635] on icon "get_app" at bounding box center [891, 632] width 19 height 19
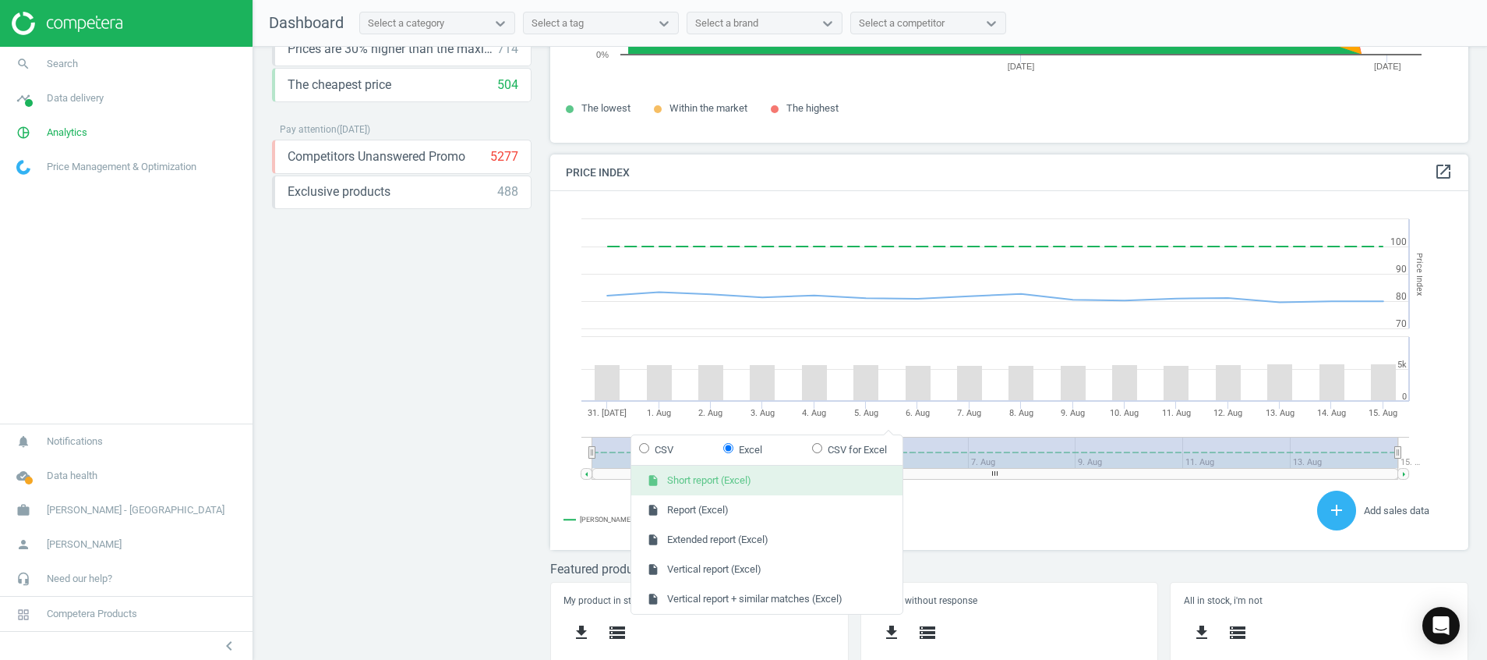
click at [777, 473] on button "insert_drive_file Short report (Excel)" at bounding box center [766, 480] width 271 height 30
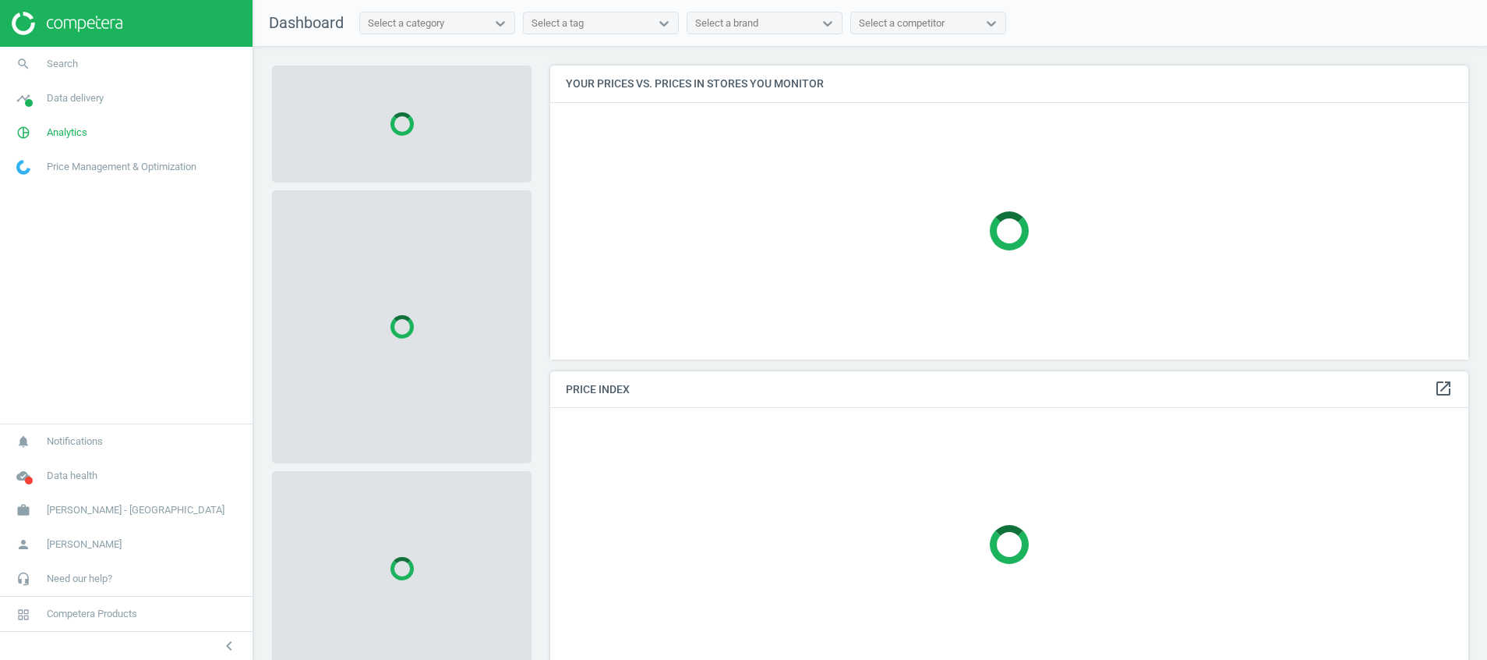
scroll to position [330, 937]
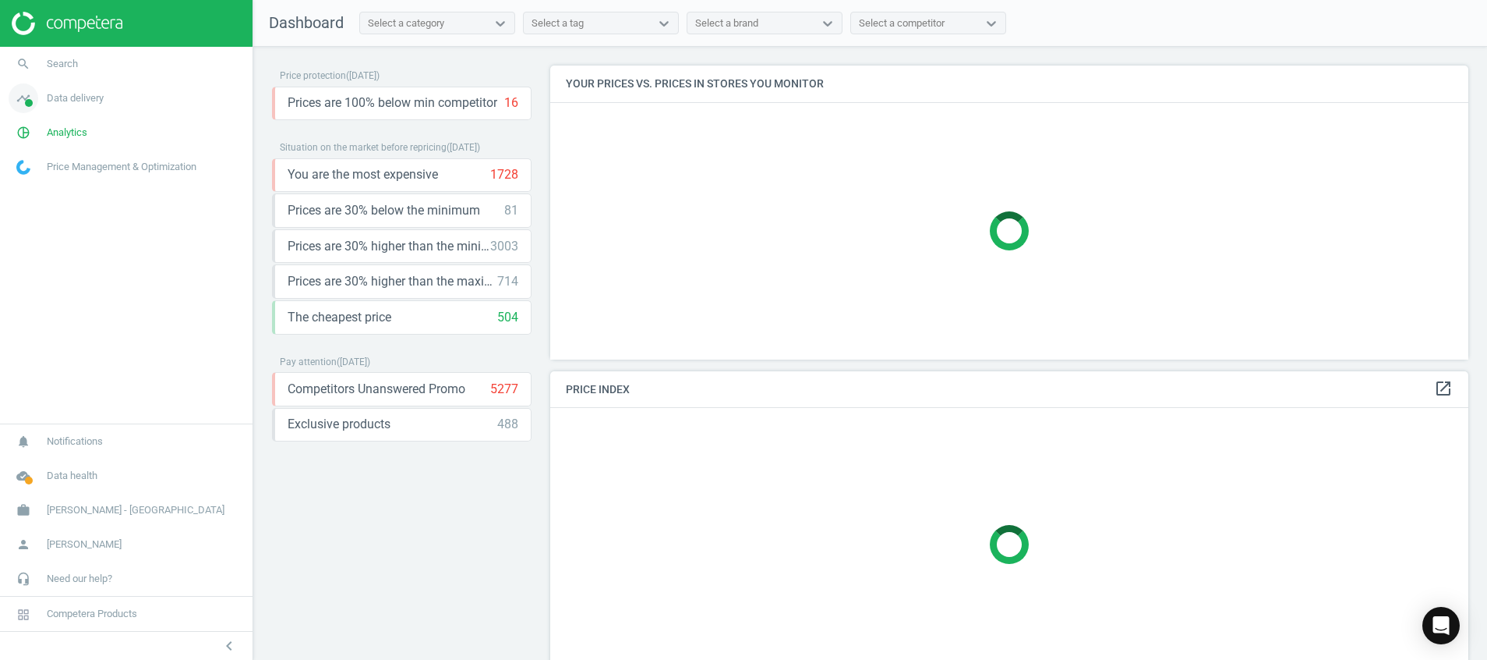
click at [23, 97] on icon "timeline" at bounding box center [24, 98] width 30 height 30
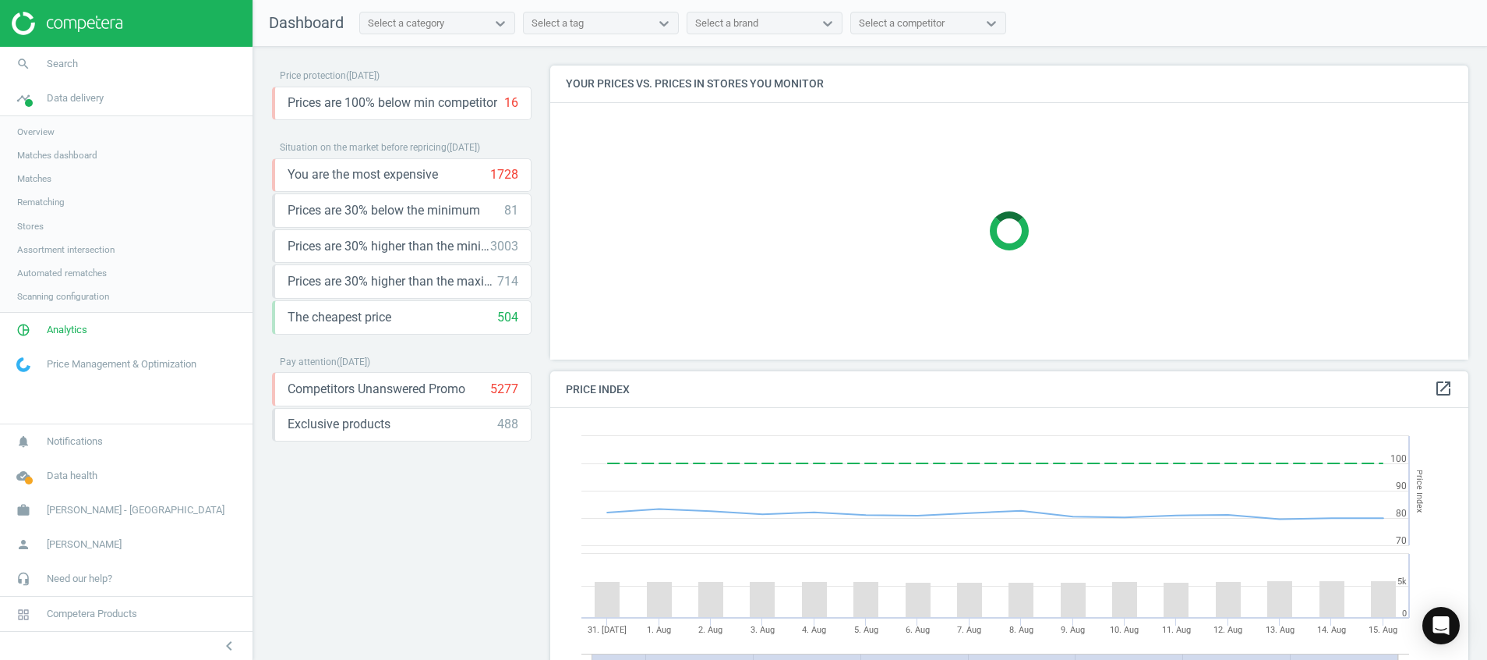
scroll to position [395, 937]
click at [98, 20] on img at bounding box center [67, 23] width 111 height 23
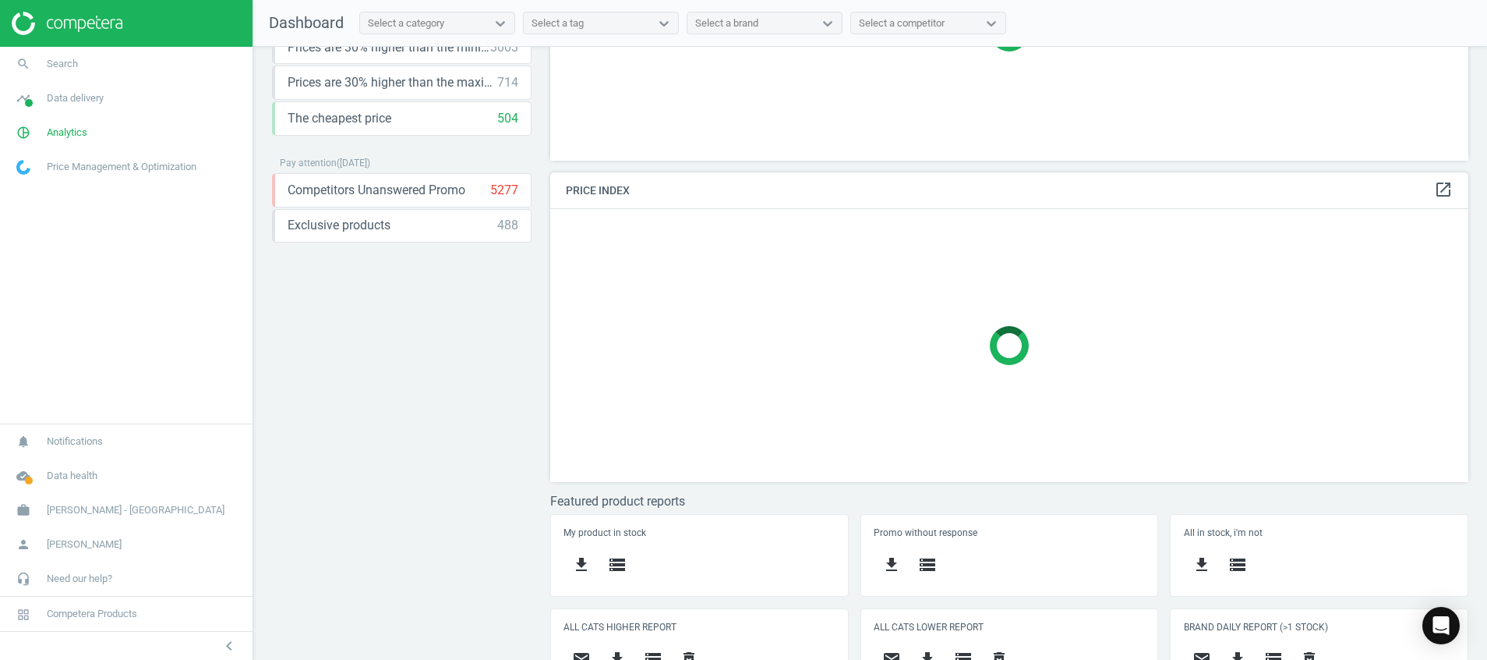
scroll to position [232, 0]
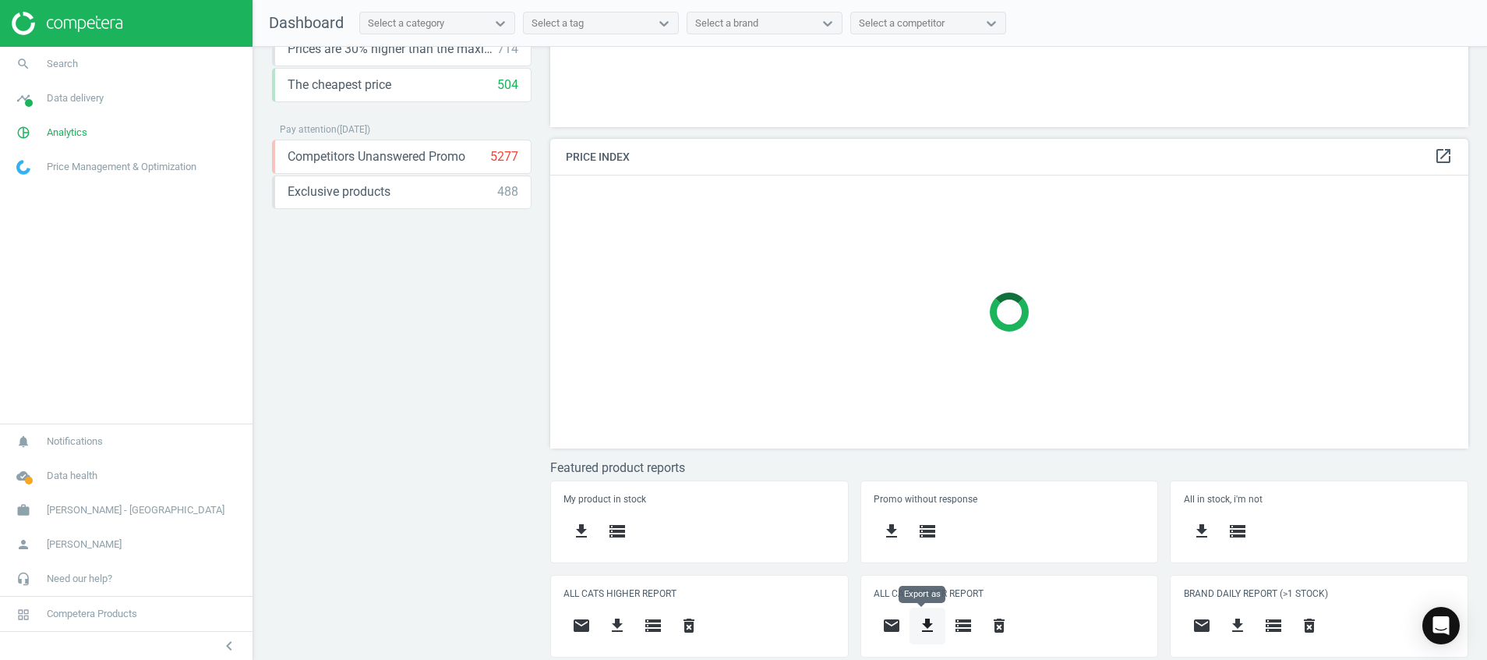
click at [928, 623] on icon "get_app" at bounding box center [927, 625] width 19 height 19
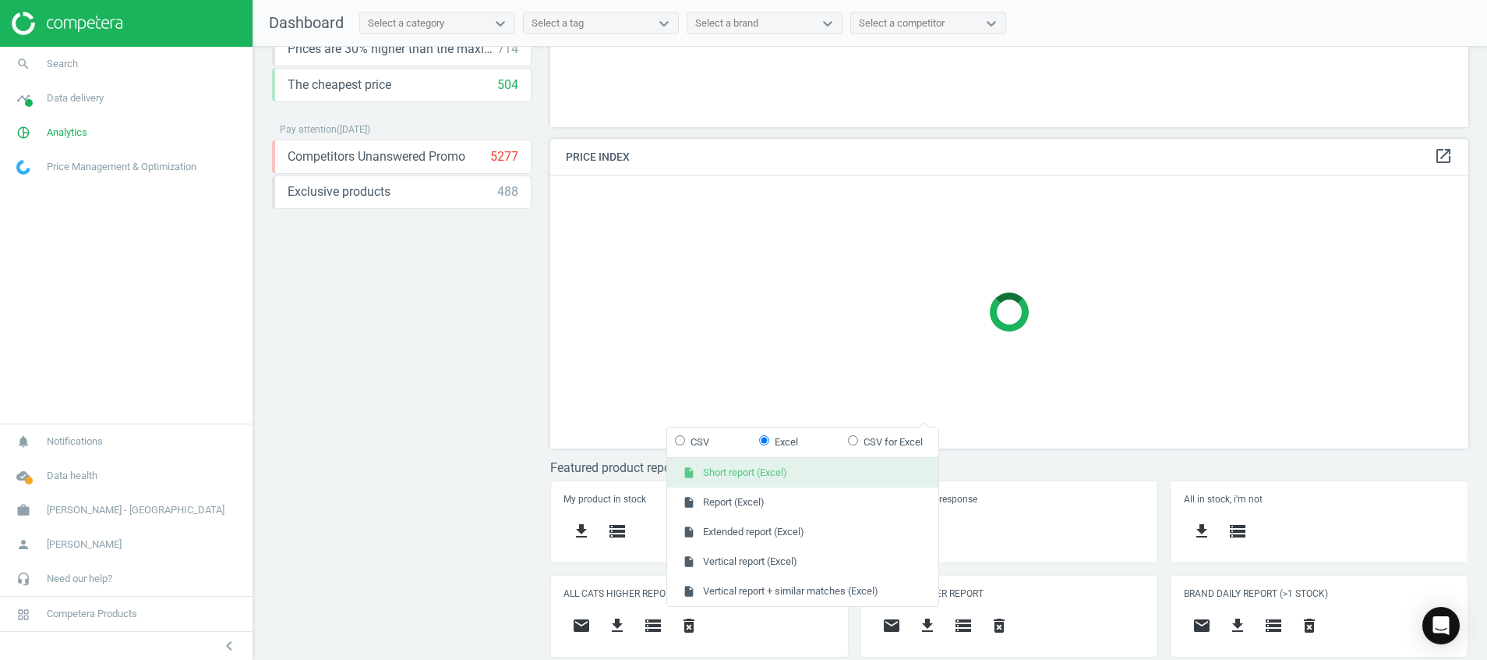
click at [815, 467] on button "insert_drive_file Short report (Excel)" at bounding box center [802, 473] width 271 height 30
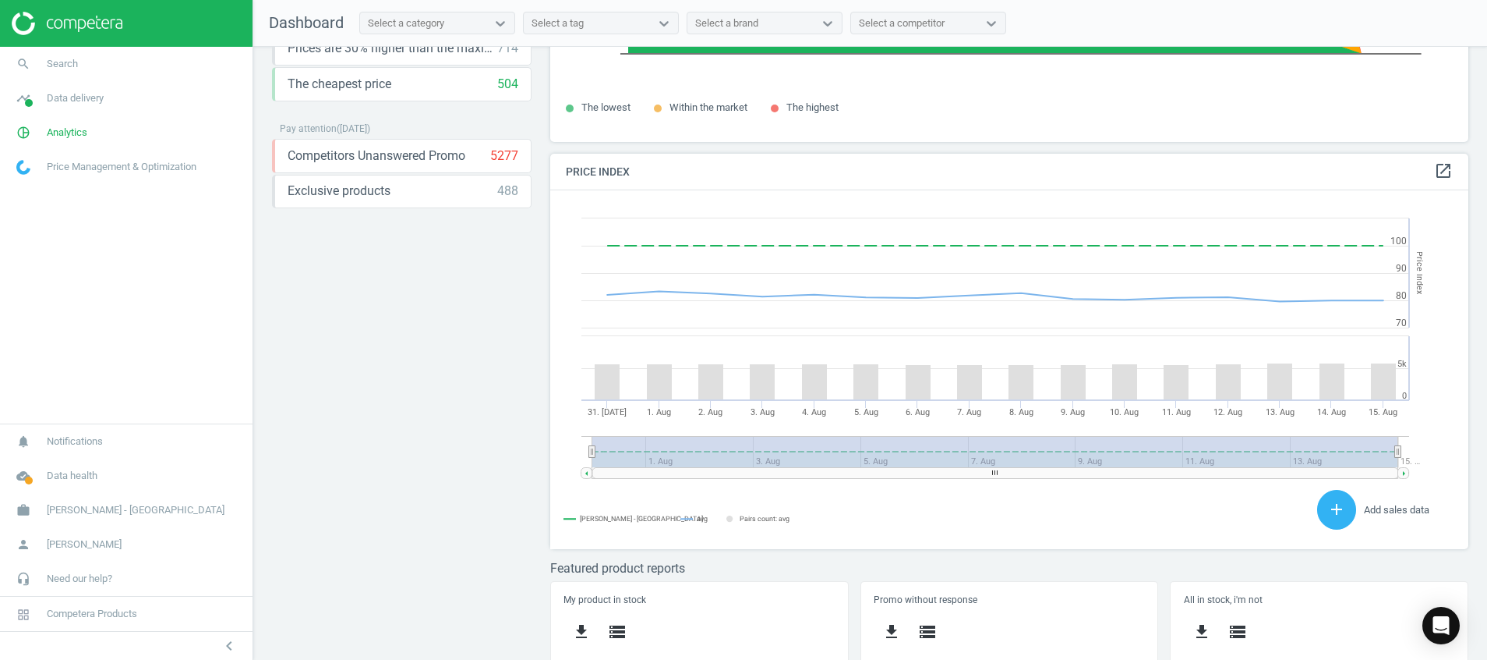
scroll to position [395, 937]
